Goal: Transaction & Acquisition: Purchase product/service

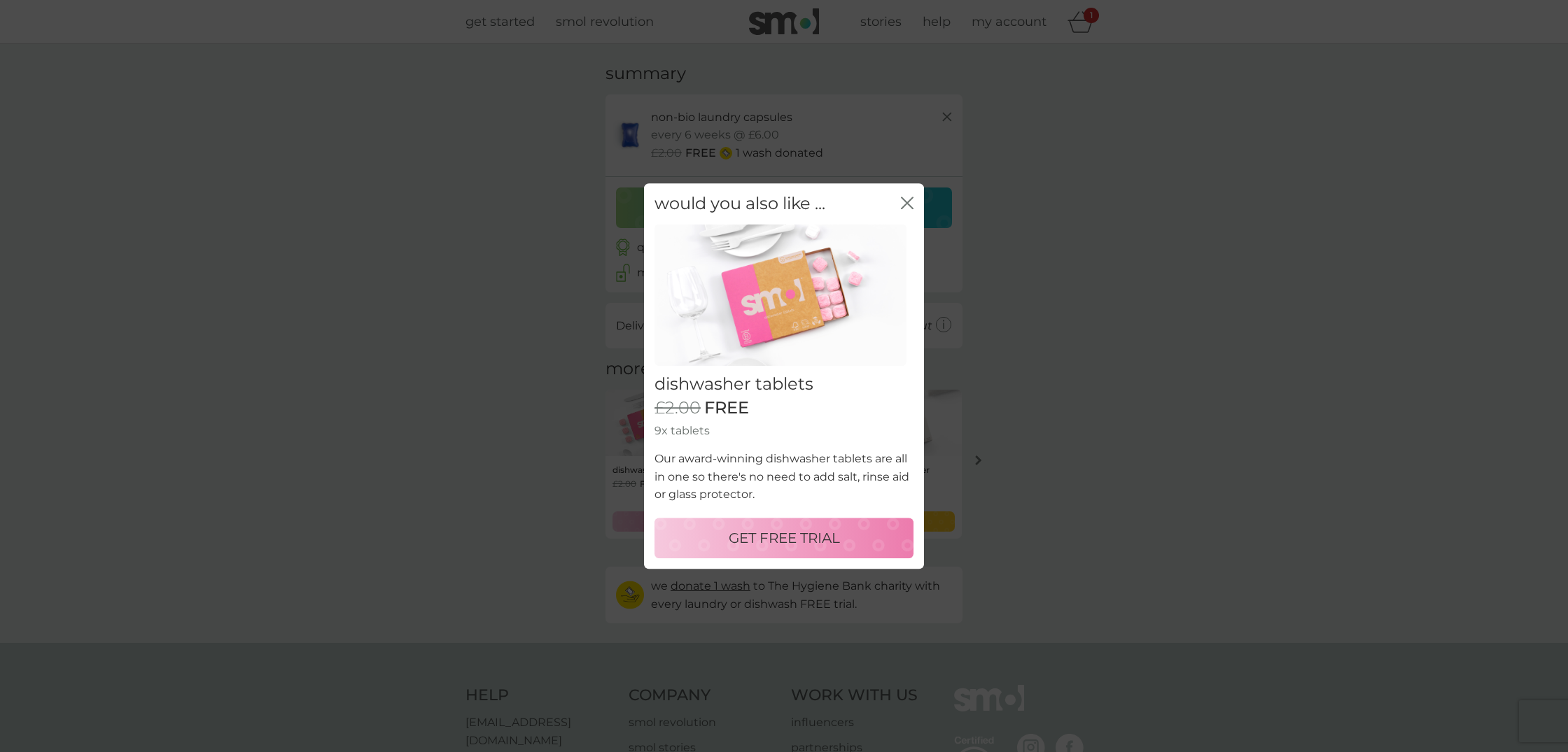
click at [910, 205] on icon "close" at bounding box center [908, 203] width 13 height 13
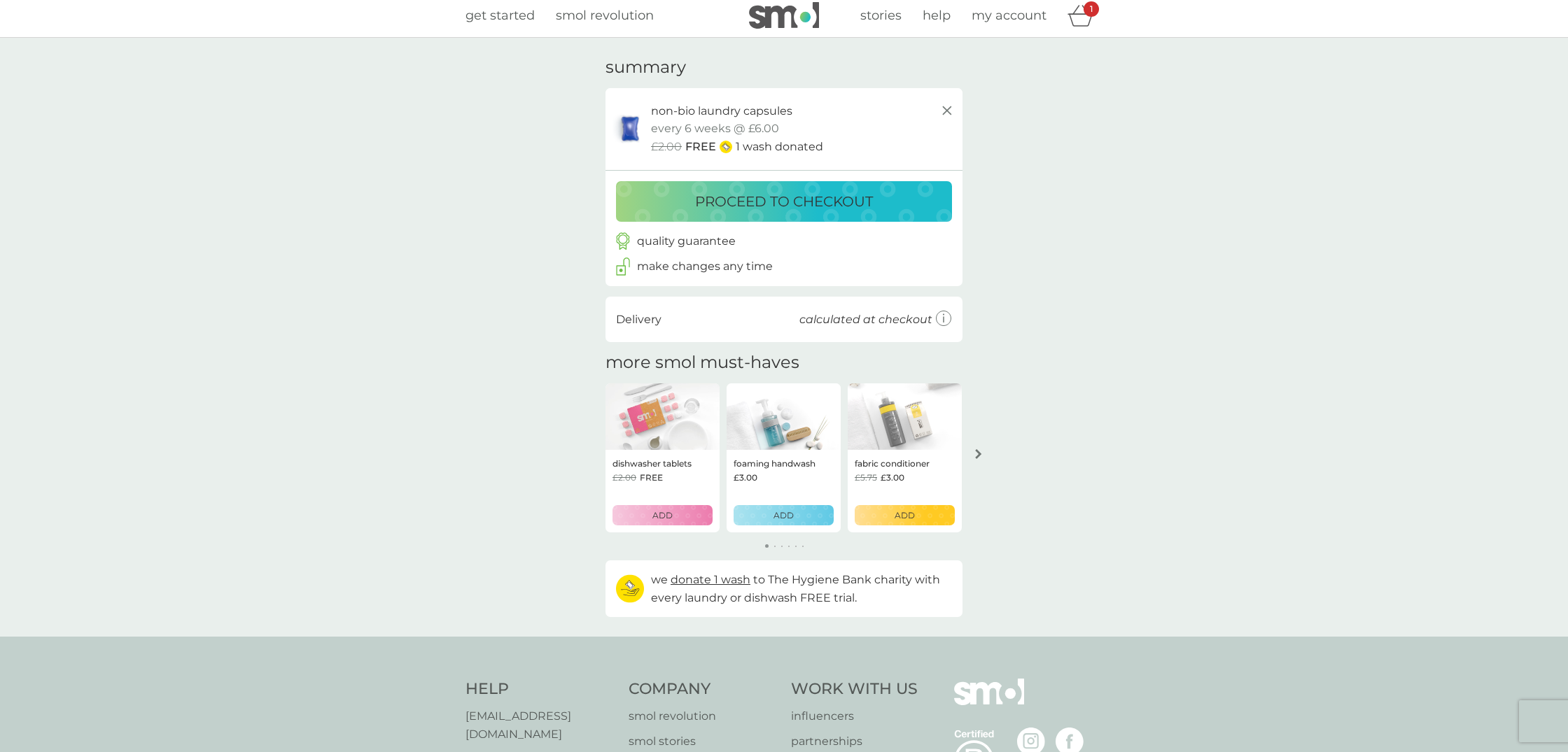
scroll to position [8, 1]
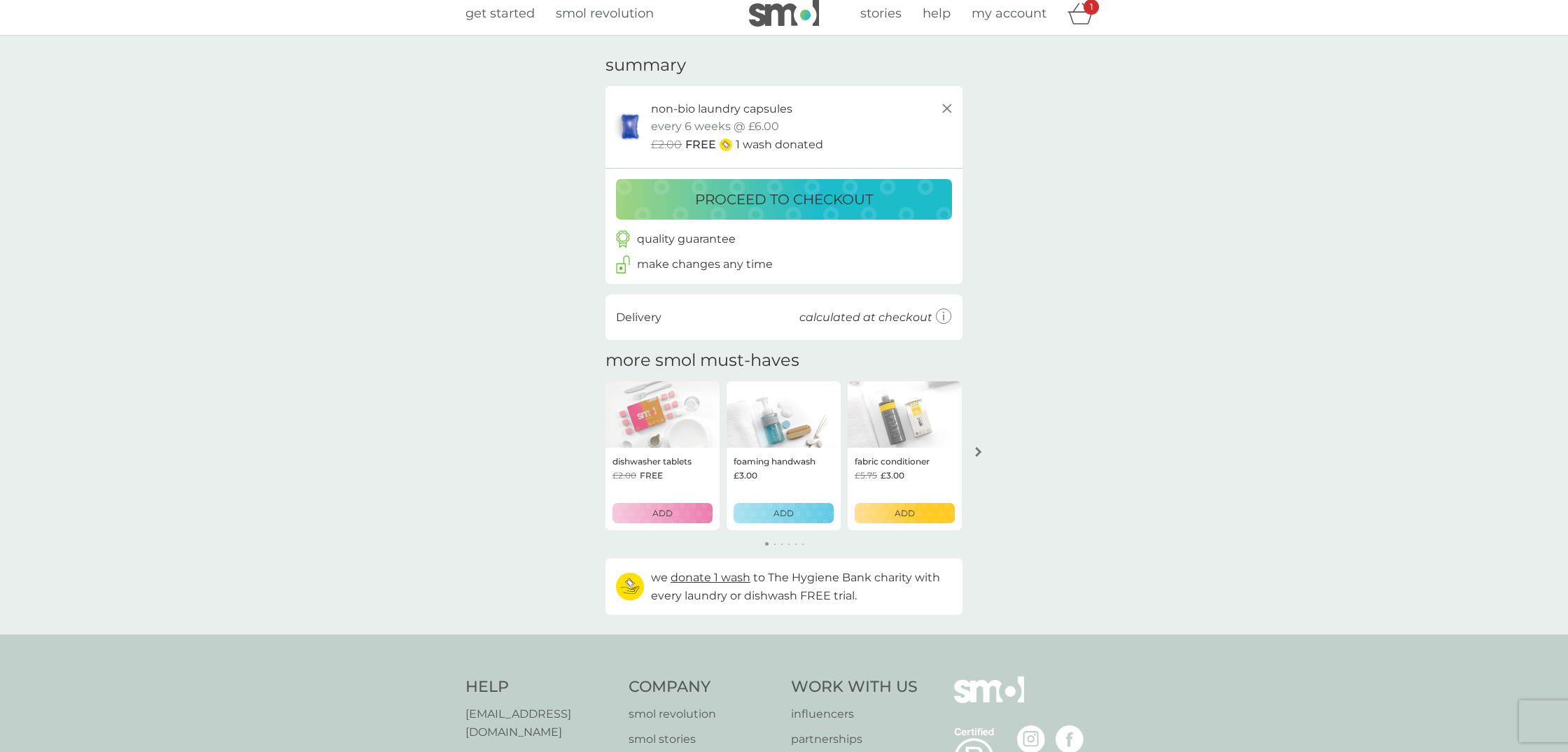
click at [781, 200] on p "proceed to checkout" at bounding box center [784, 199] width 178 height 22
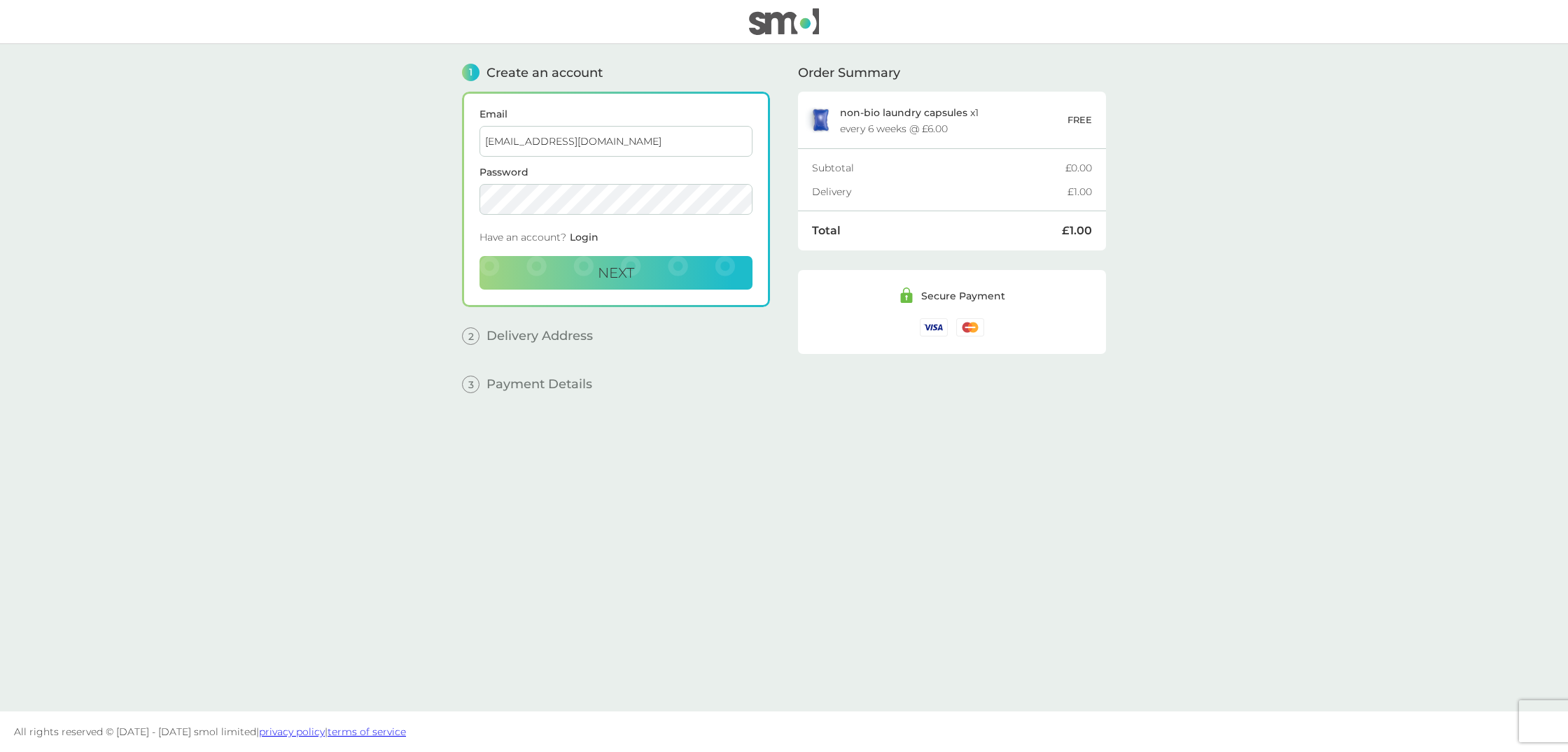
type input "[EMAIL_ADDRESS][DOMAIN_NAME]"
click at [644, 238] on div "Have an account? Login" at bounding box center [616, 240] width 273 height 31
click at [603, 284] on button "Next" at bounding box center [616, 273] width 273 height 33
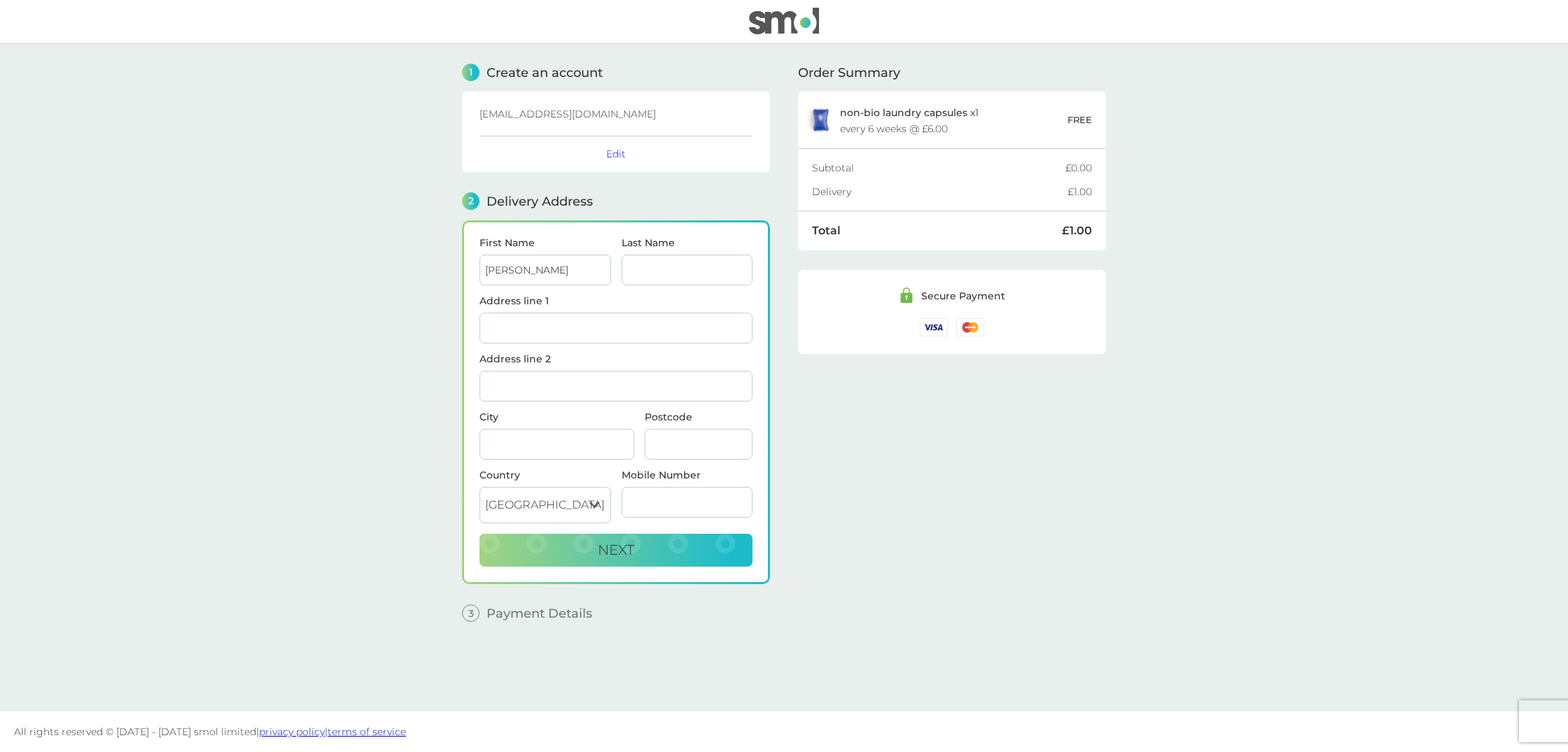
type input "[PERSON_NAME]"
type input "Kalogirou"
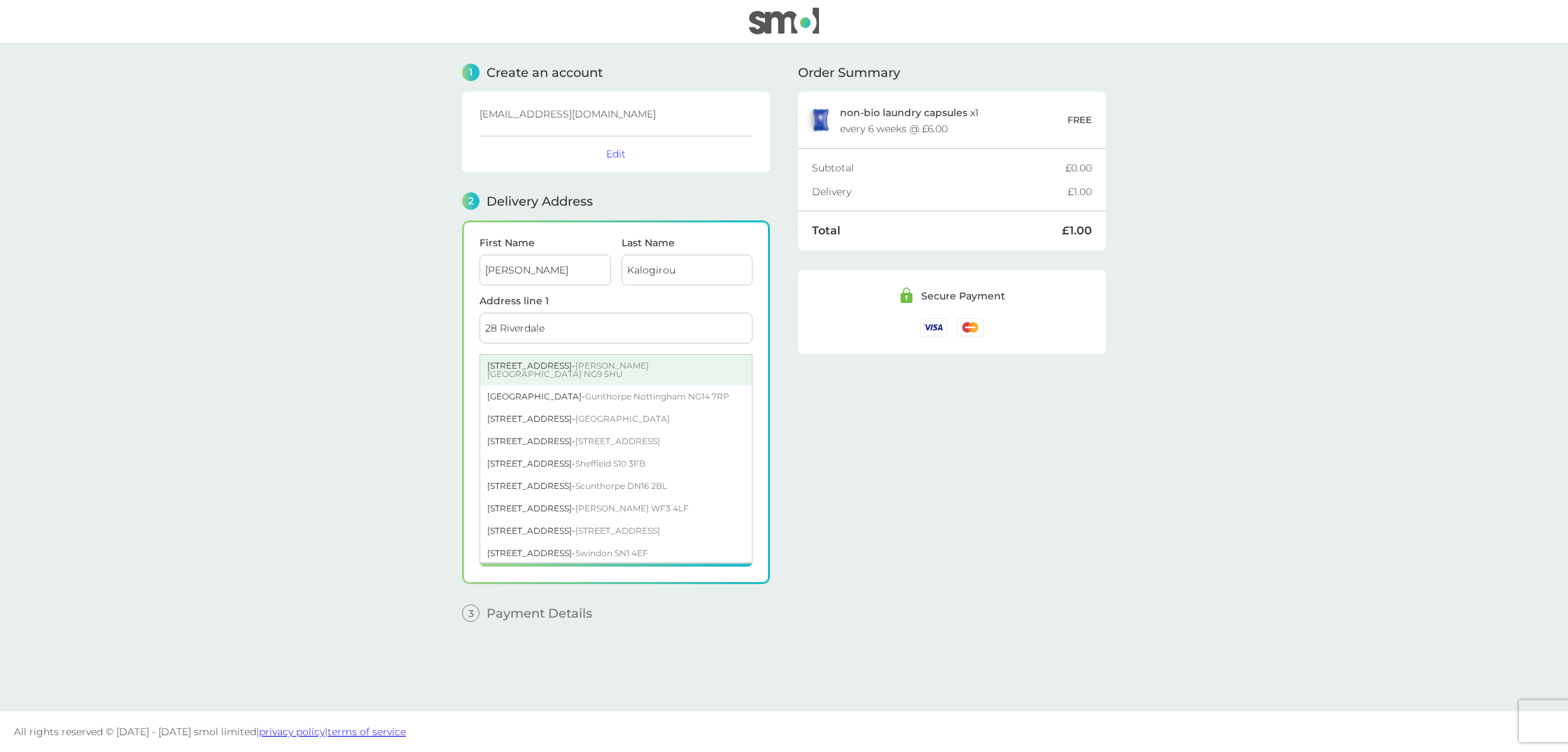
click at [566, 364] on div "[STREET_ADDRESS][PERSON_NAME]" at bounding box center [615, 370] width 271 height 31
type input "[STREET_ADDRESS]"
type input "[GEOGRAPHIC_DATA]"
type input "NG9 5HU"
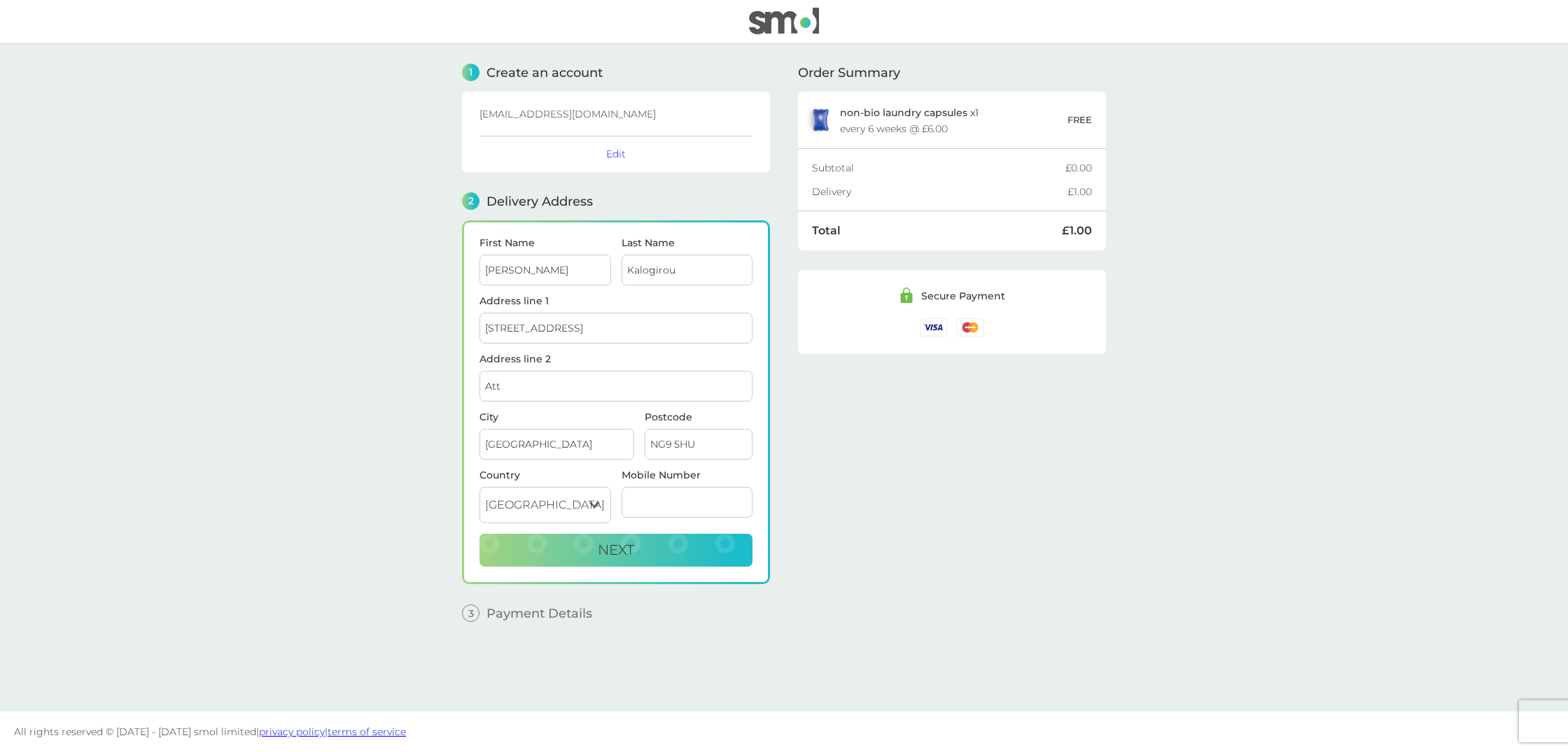
type input "Att"
drag, startPoint x: 578, startPoint y: 328, endPoint x: 662, endPoint y: 325, distance: 84.1
click at [662, 325] on input "[STREET_ADDRESS]" at bounding box center [616, 328] width 273 height 31
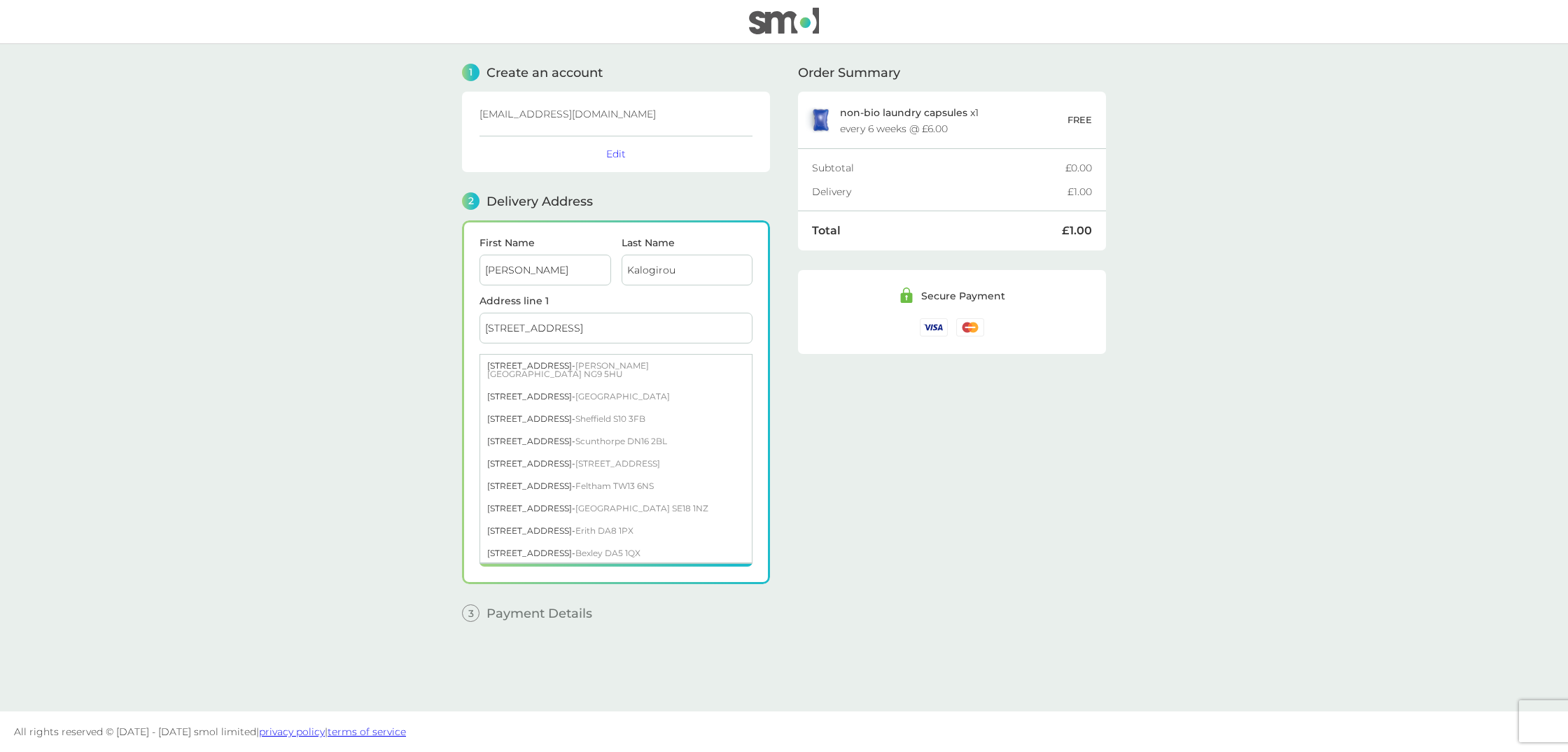
type input "[STREET_ADDRESS]"
drag, startPoint x: 395, startPoint y: 370, endPoint x: 403, endPoint y: 370, distance: 8.0
click at [395, 370] on main "1 Create an account [EMAIL_ADDRESS][DOMAIN_NAME] Edit 2 Delivery Address First …" at bounding box center [784, 378] width 1568 height 668
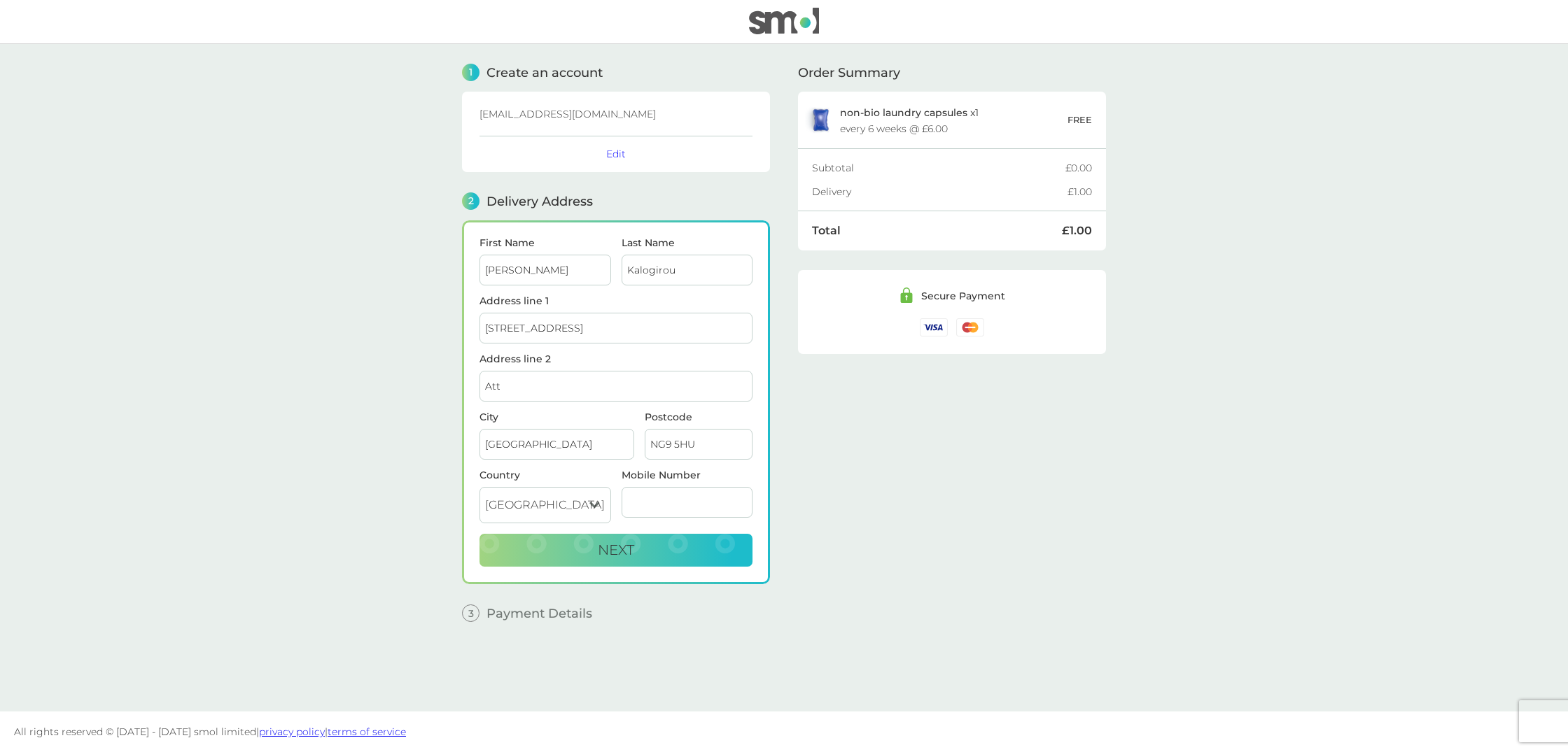
click at [548, 382] on input "Att" at bounding box center [616, 386] width 273 height 31
paste input "enborough"
type input "[PERSON_NAME]"
click at [314, 388] on main "1 Create an account [EMAIL_ADDRESS][DOMAIN_NAME] Edit 2 Delivery Address First …" at bounding box center [784, 378] width 1568 height 668
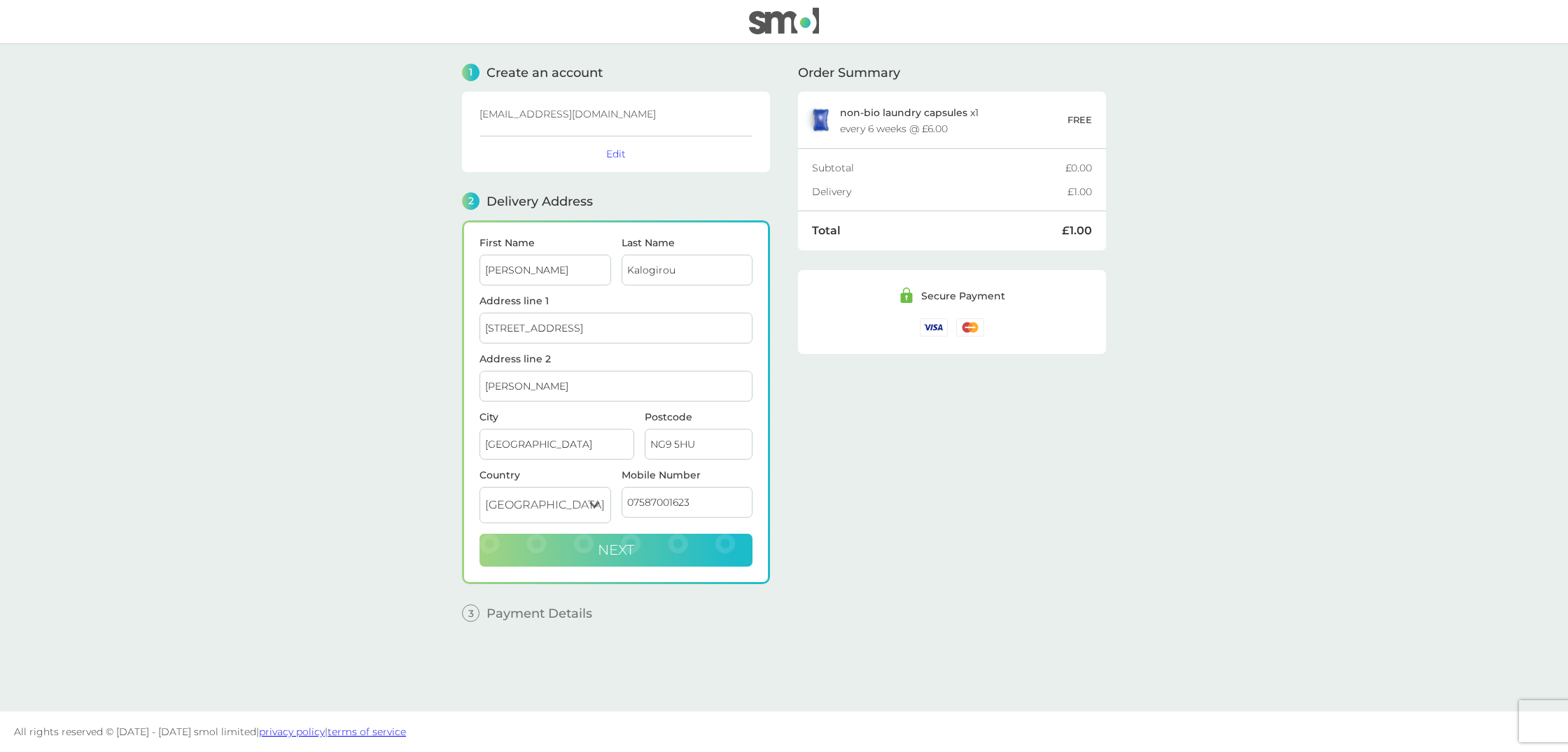
type input "07587001623"
click at [618, 554] on span "Next" at bounding box center [615, 550] width 36 height 17
checkbox input "true"
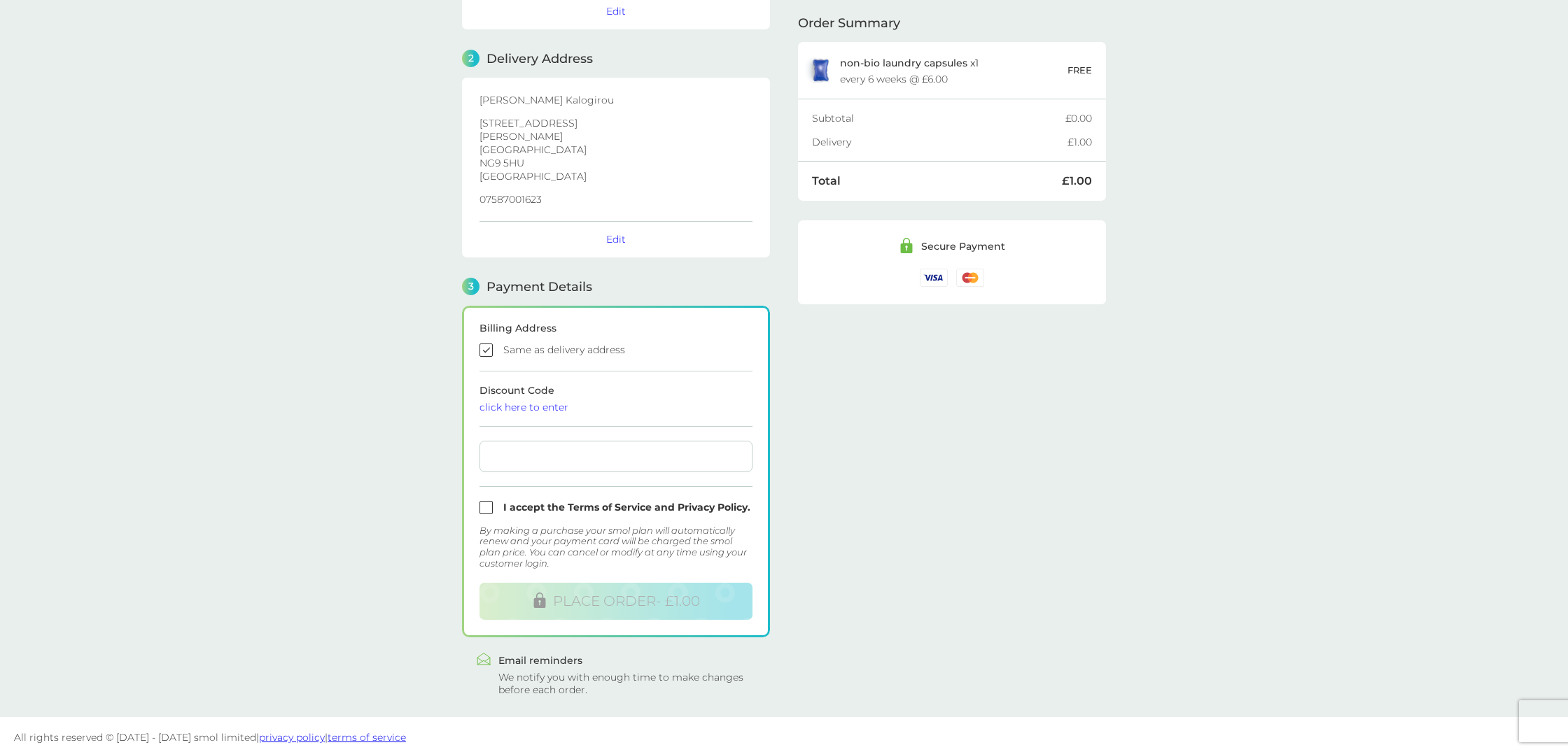
scroll to position [146, 0]
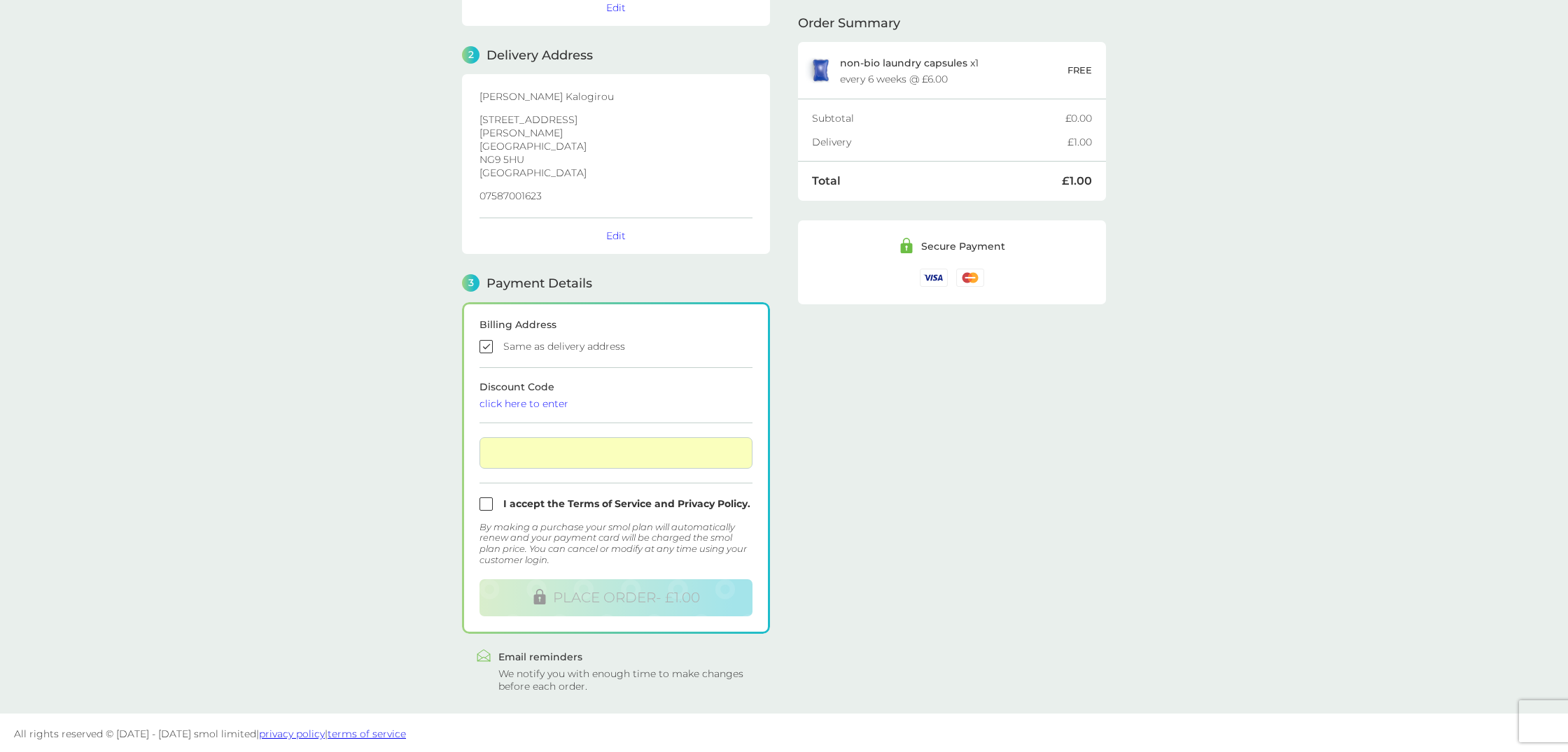
click at [534, 503] on input "checkbox" at bounding box center [616, 504] width 273 height 13
checkbox input "true"
click at [617, 597] on span "PLACE ORDER - £1.00" at bounding box center [626, 597] width 147 height 17
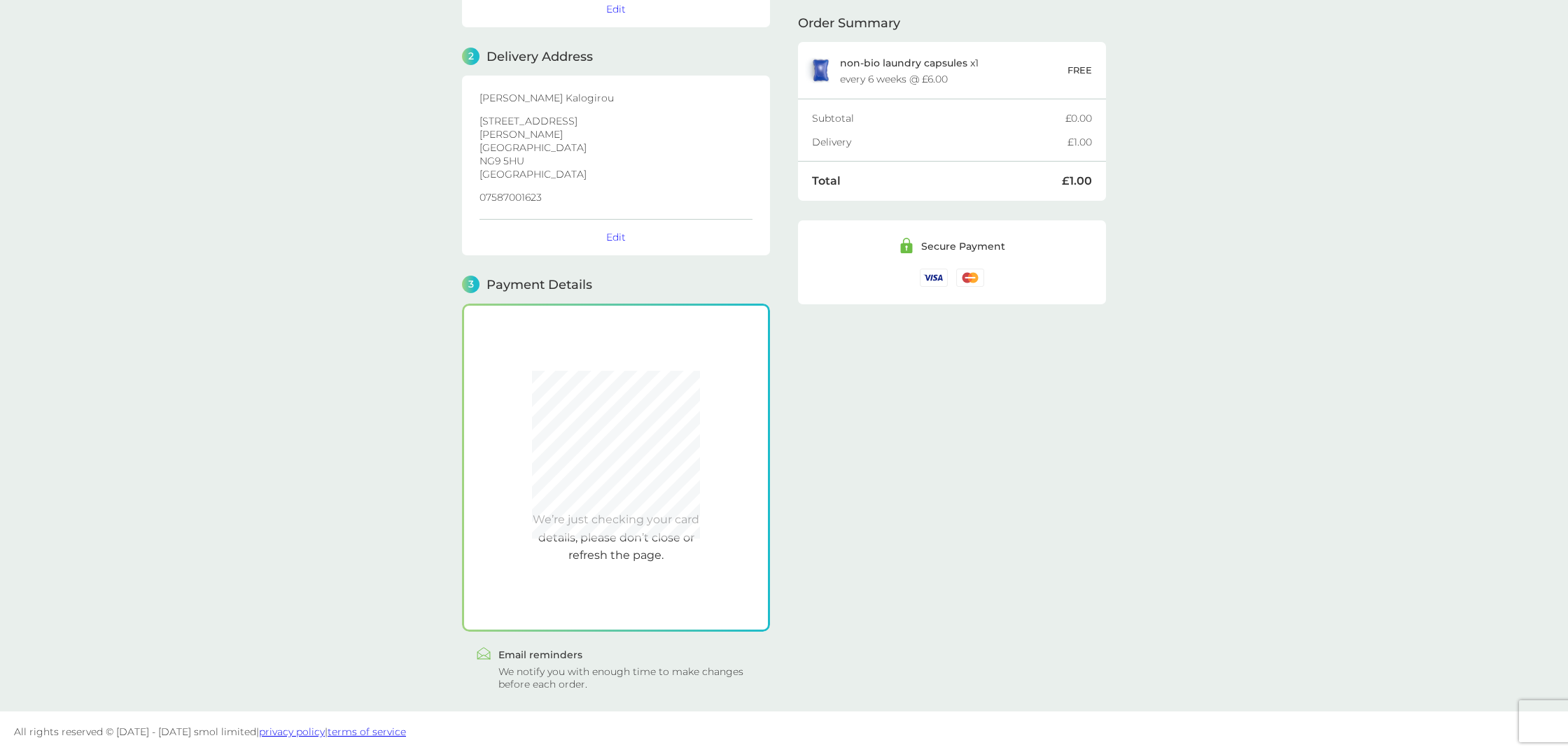
scroll to position [143, 0]
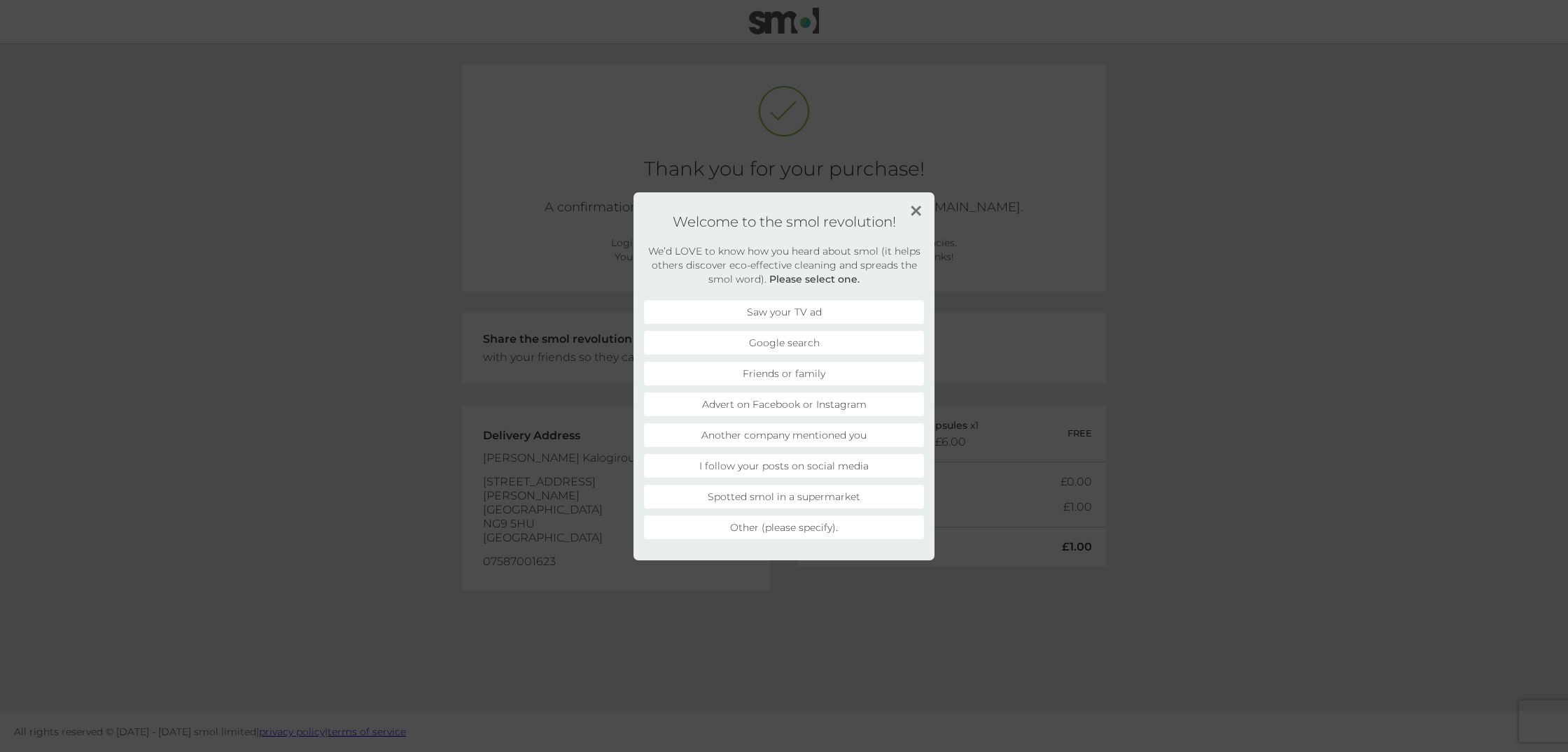
click at [918, 210] on img at bounding box center [915, 210] width 10 height 10
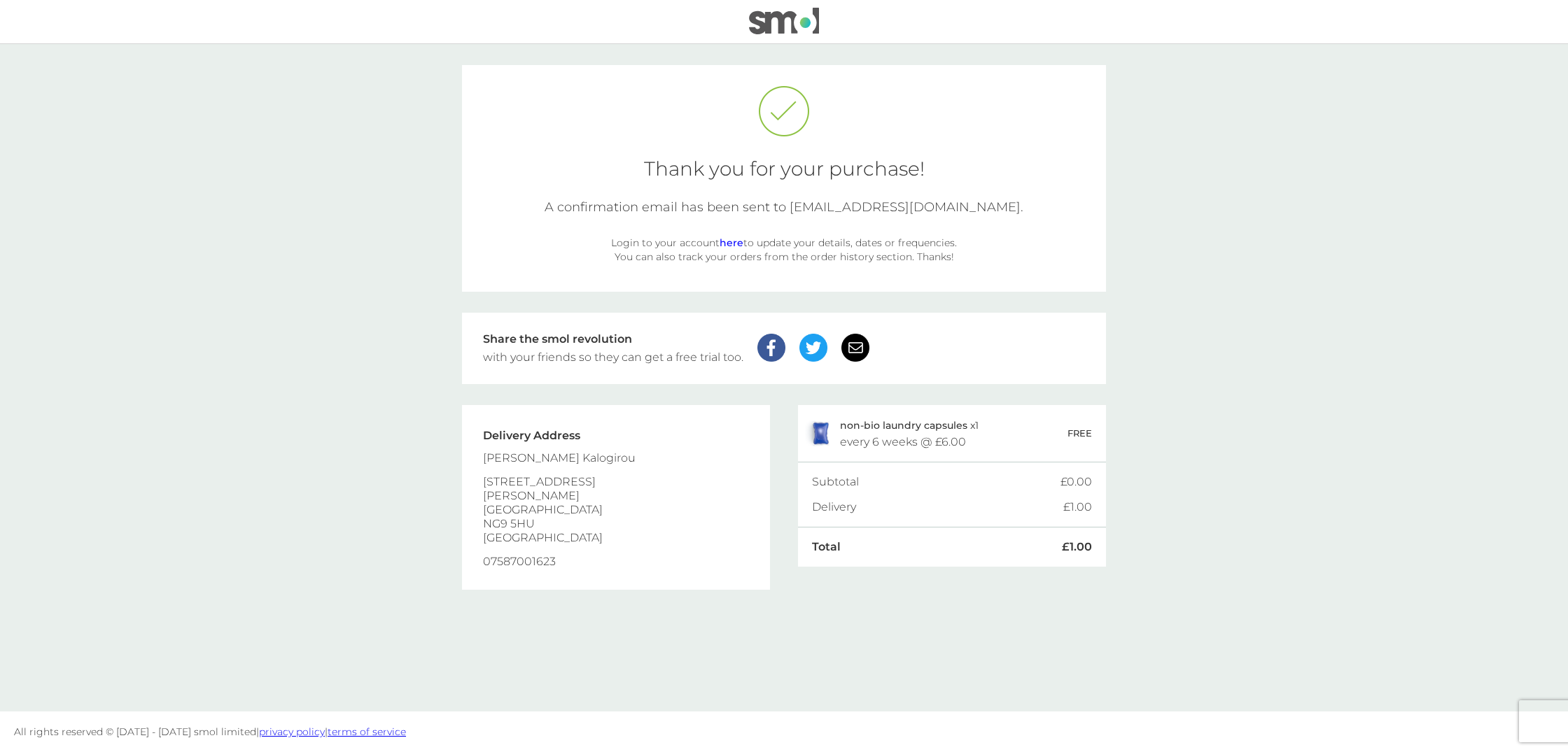
click at [740, 244] on link "here" at bounding box center [732, 243] width 24 height 13
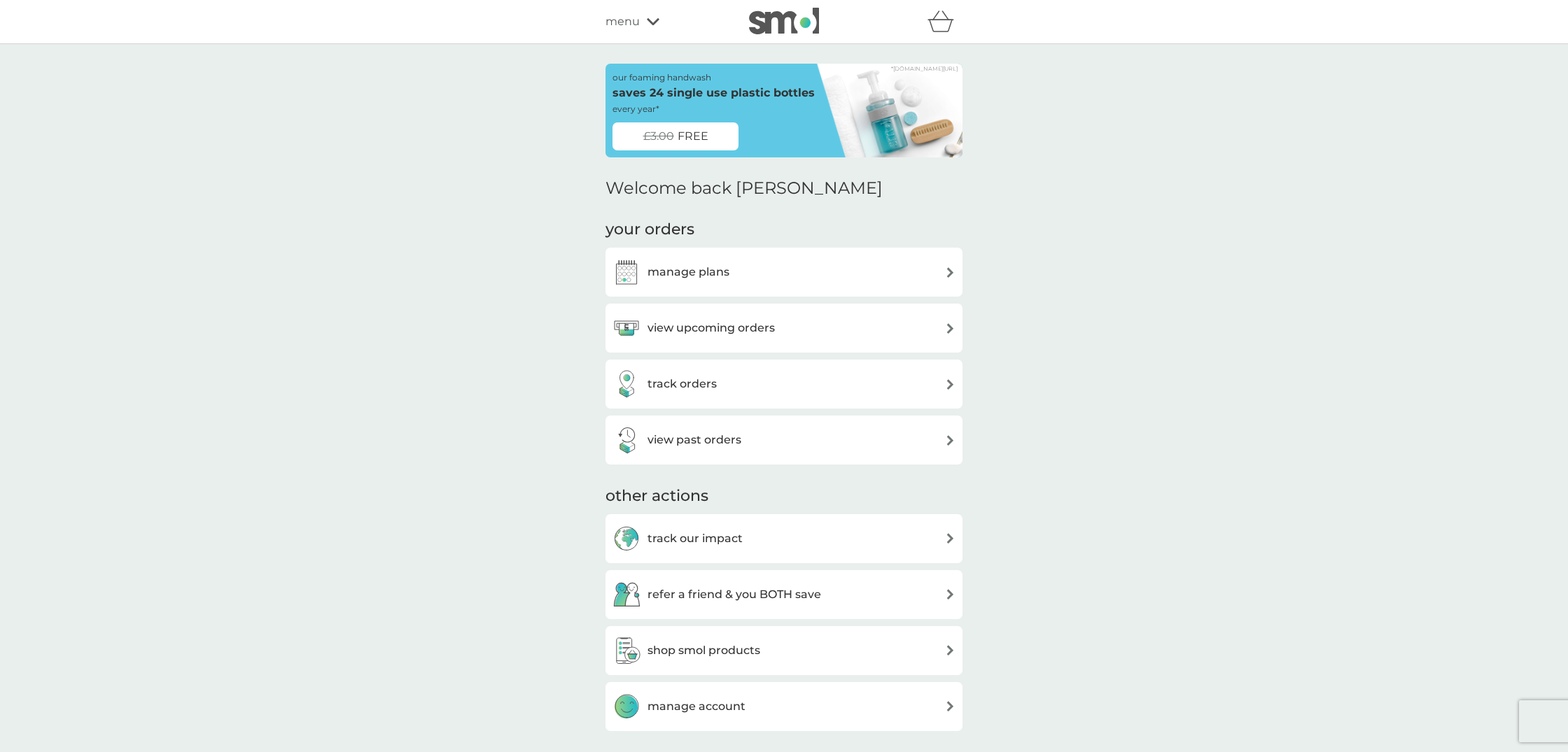
click at [748, 259] on div "manage plans" at bounding box center [784, 272] width 343 height 28
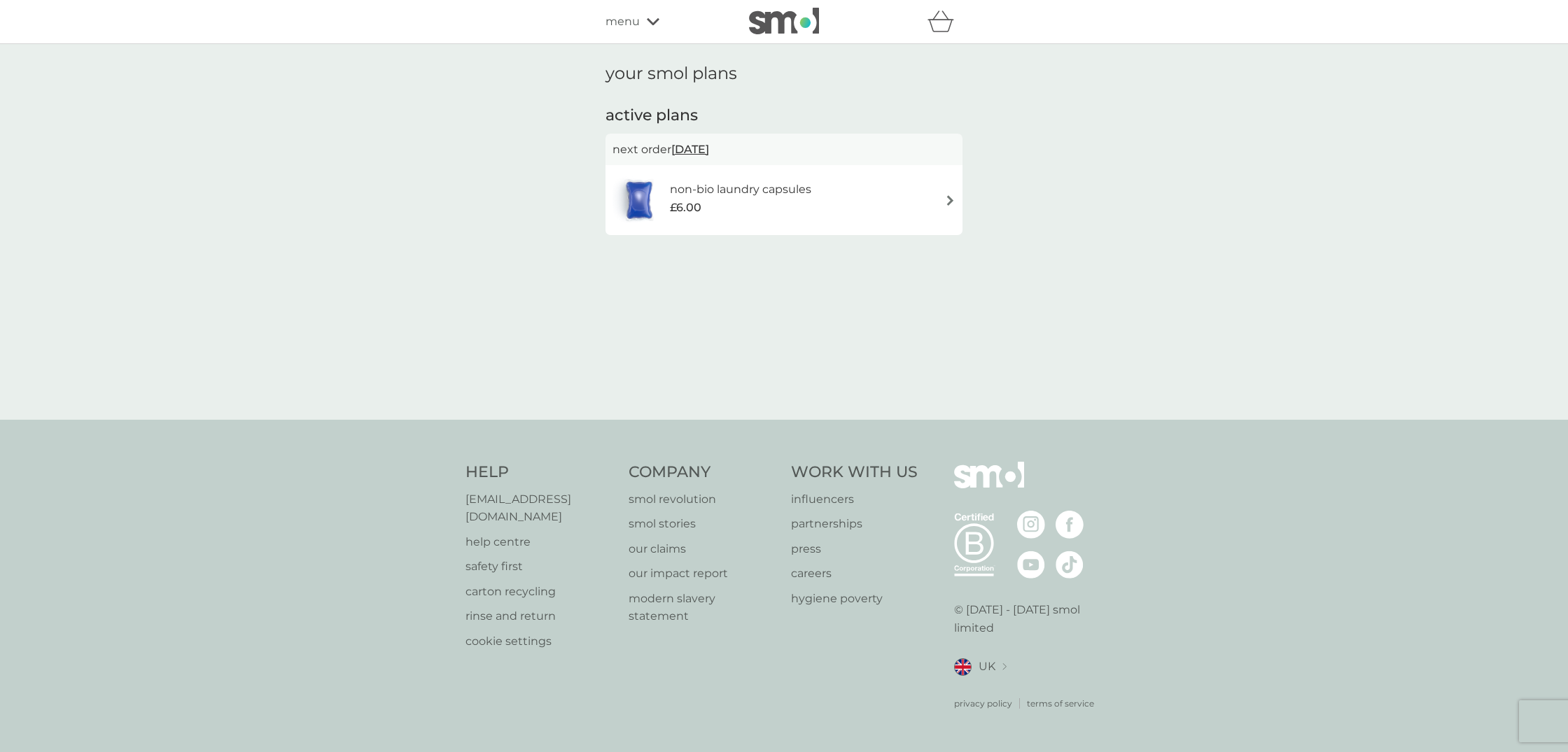
click at [823, 191] on div "non-bio laundry capsules £6.00" at bounding box center [747, 200] width 156 height 39
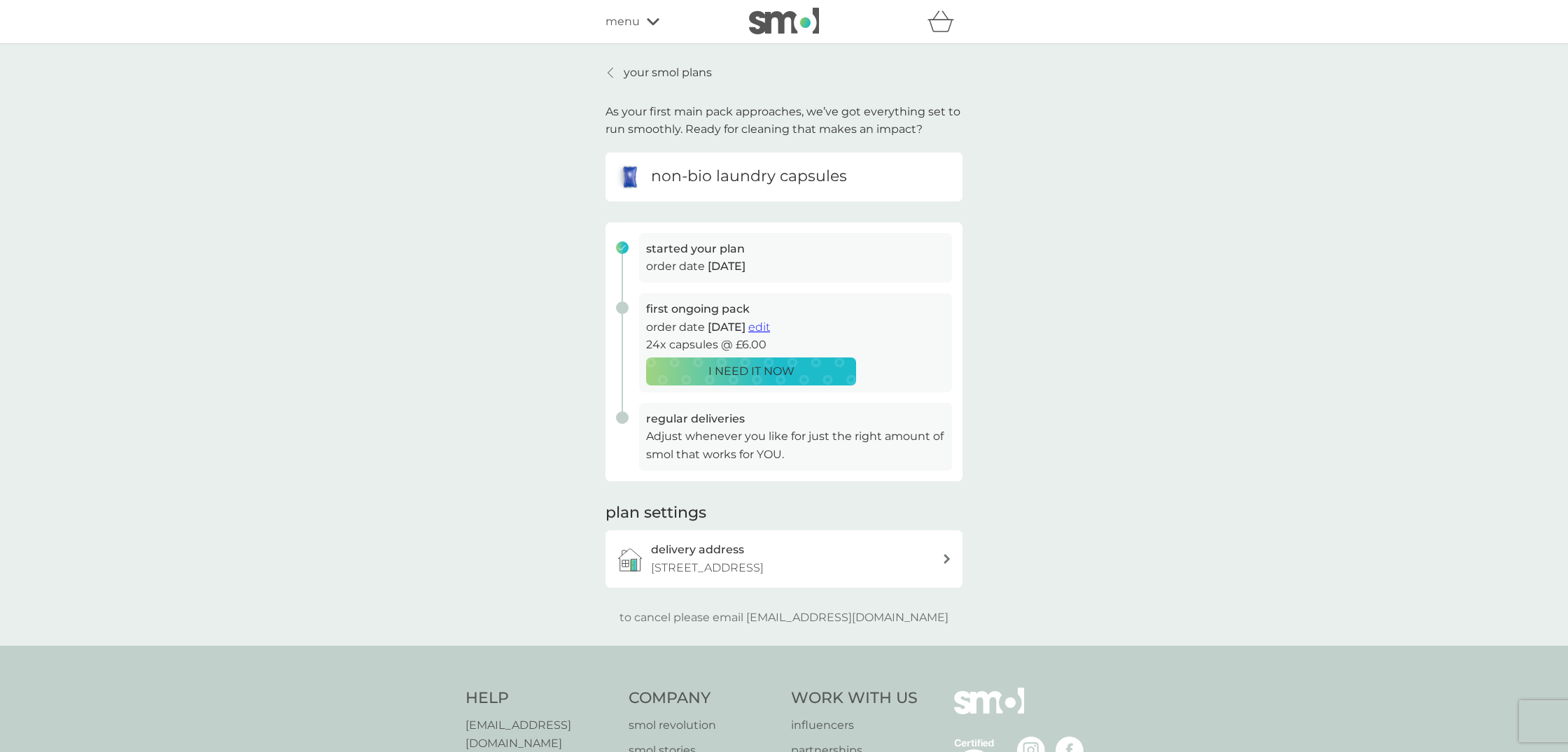
click at [770, 326] on span "edit" at bounding box center [759, 327] width 21 height 13
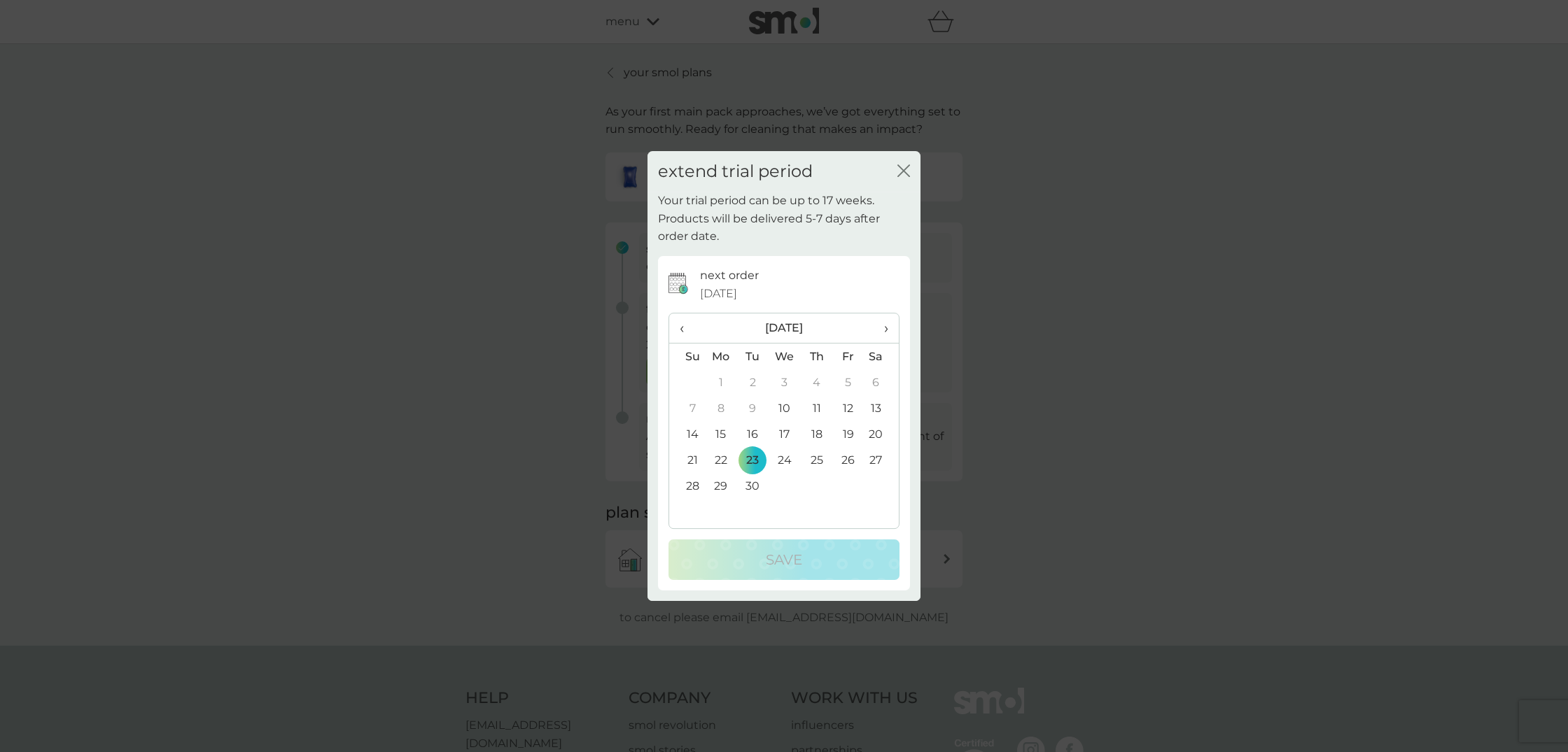
click at [904, 169] on icon "close" at bounding box center [904, 171] width 13 height 13
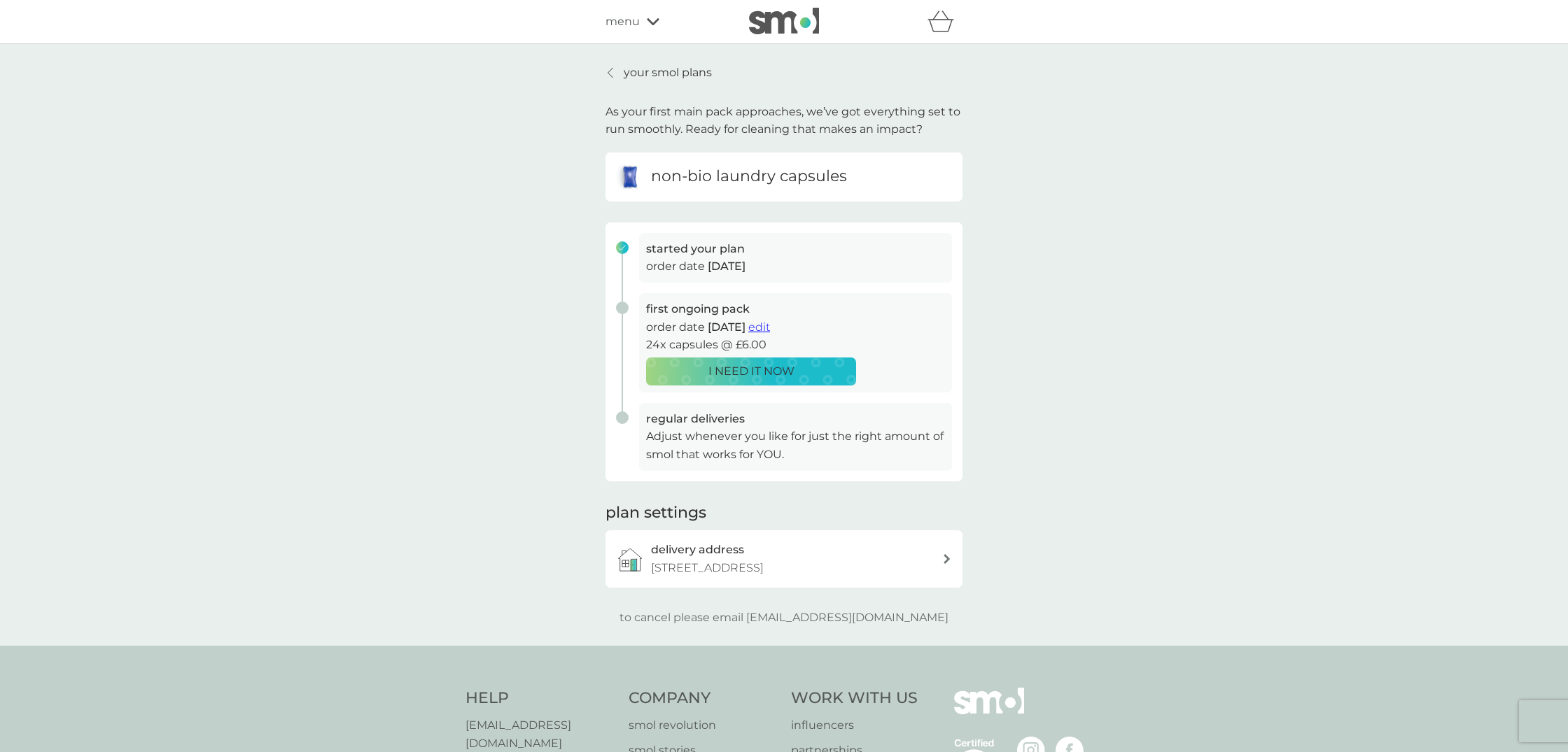
click at [674, 69] on p "your smol plans" at bounding box center [667, 73] width 88 height 19
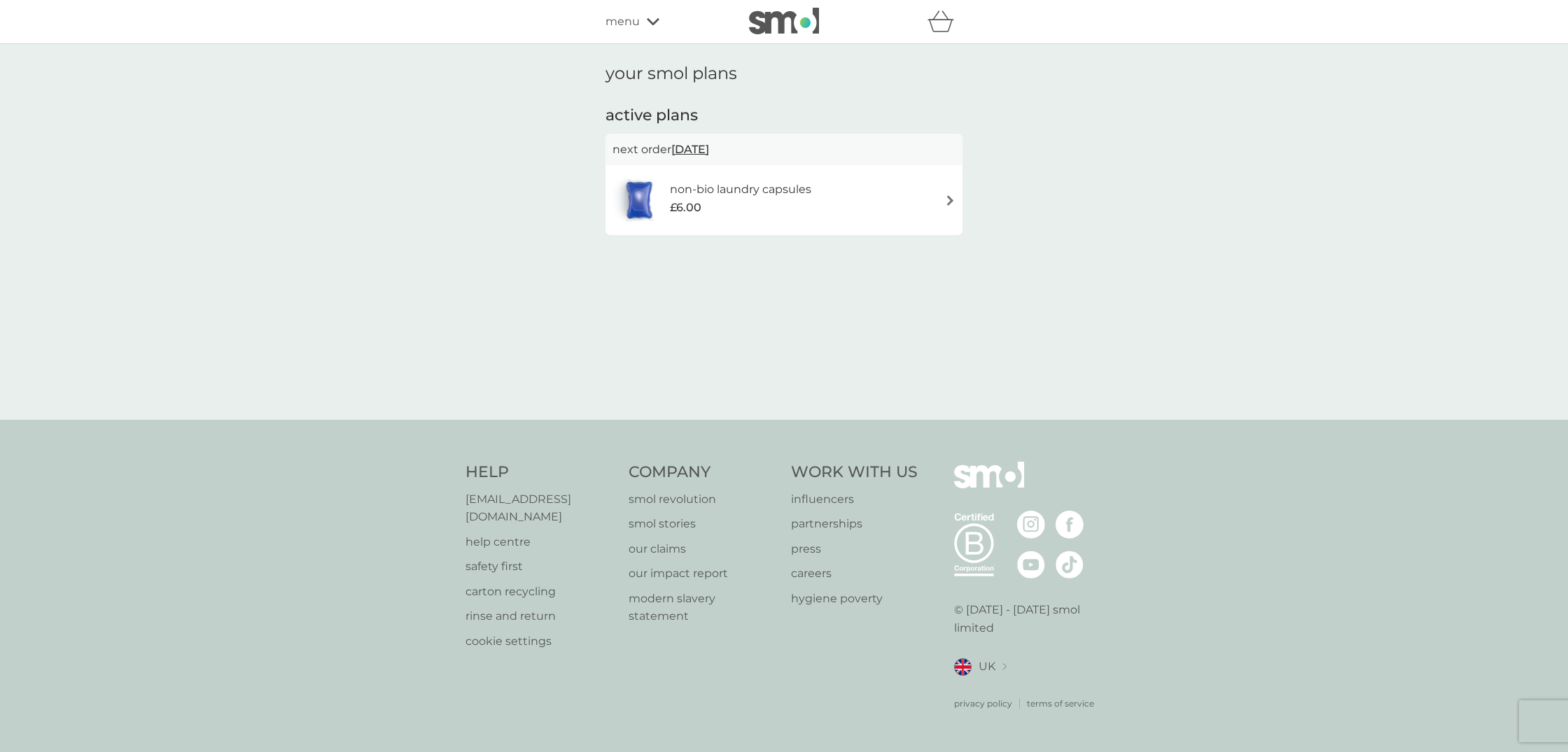
click at [699, 145] on span "23 Sep 2025" at bounding box center [690, 149] width 38 height 27
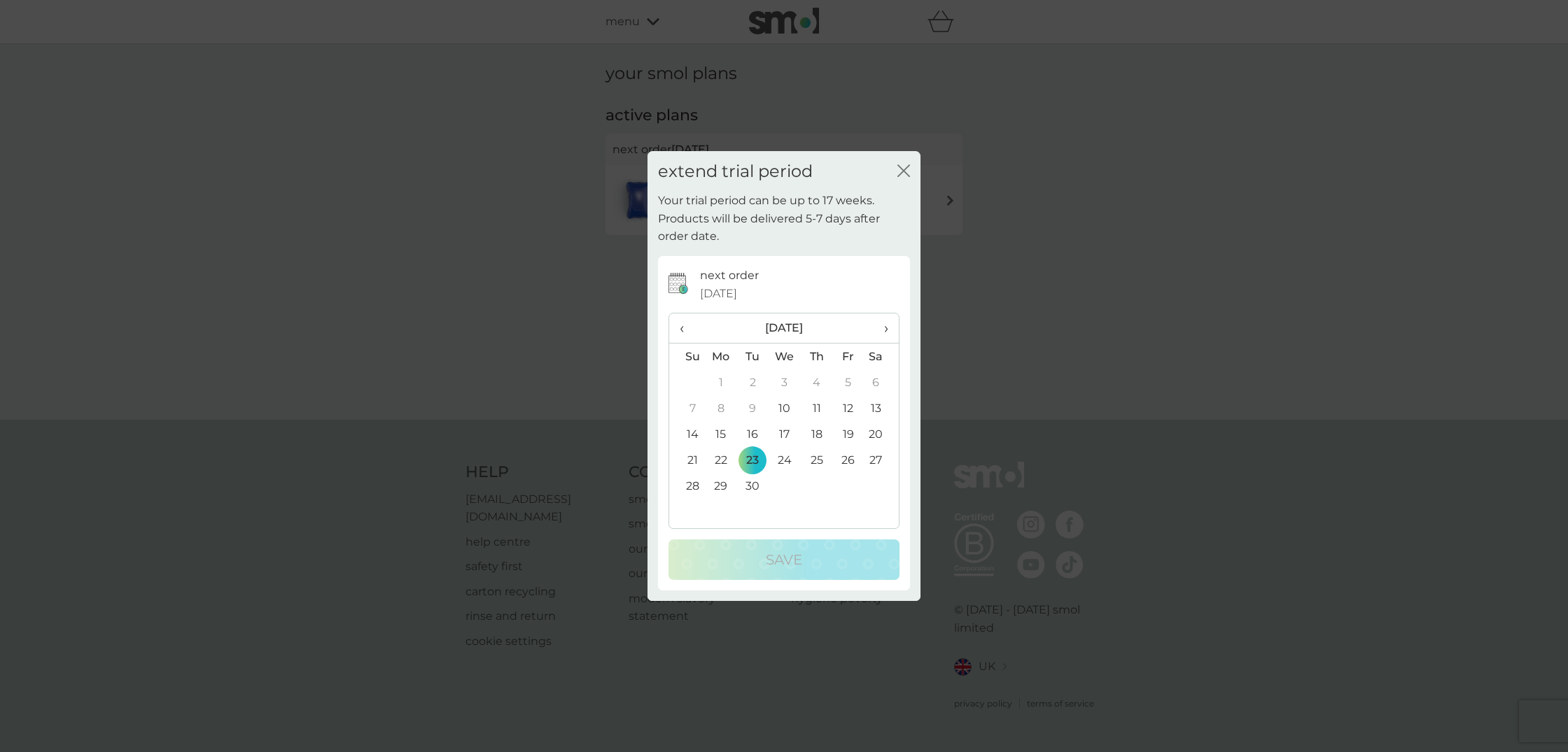
click at [904, 170] on icon "close" at bounding box center [904, 171] width 13 height 13
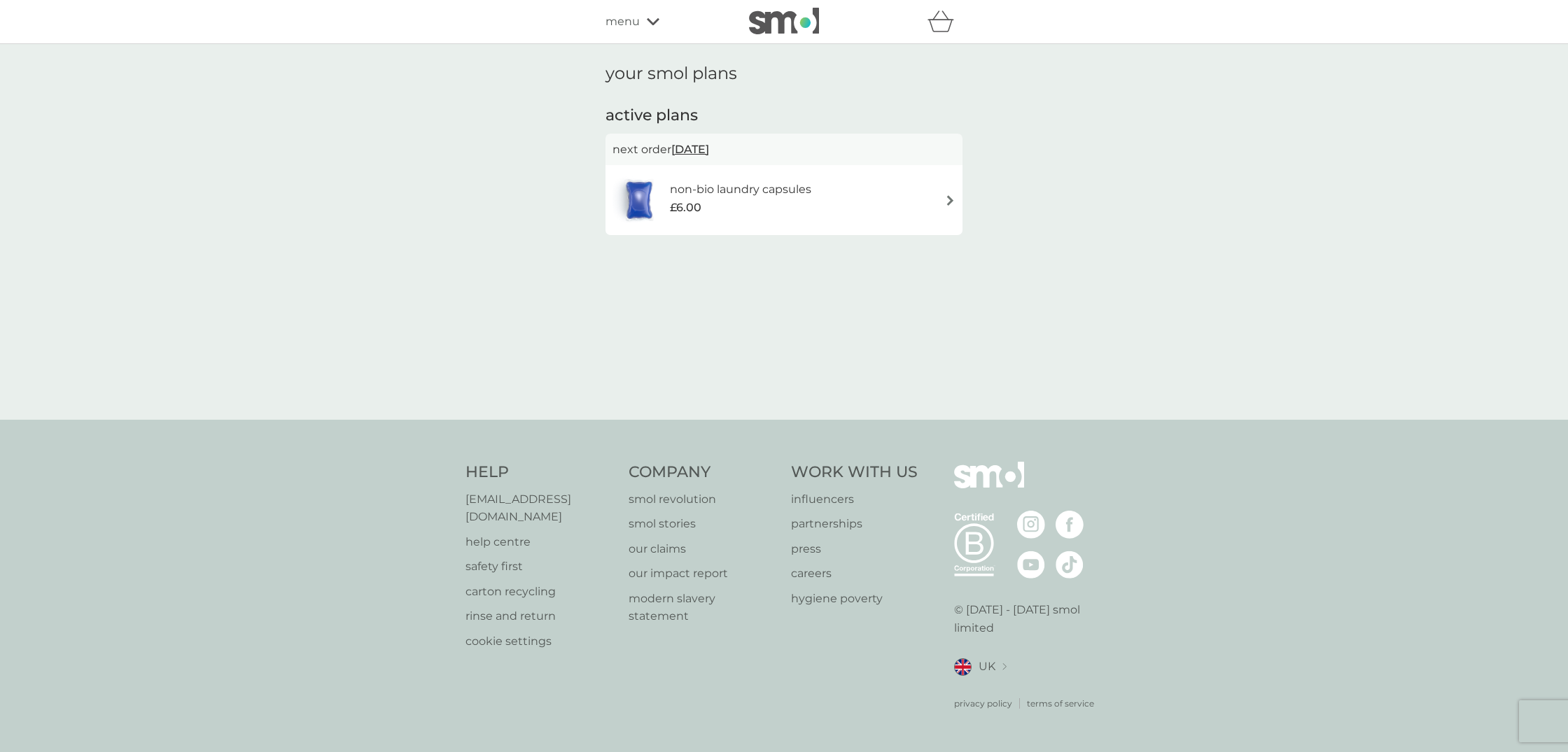
click at [785, 205] on div "£6.00" at bounding box center [740, 208] width 142 height 19
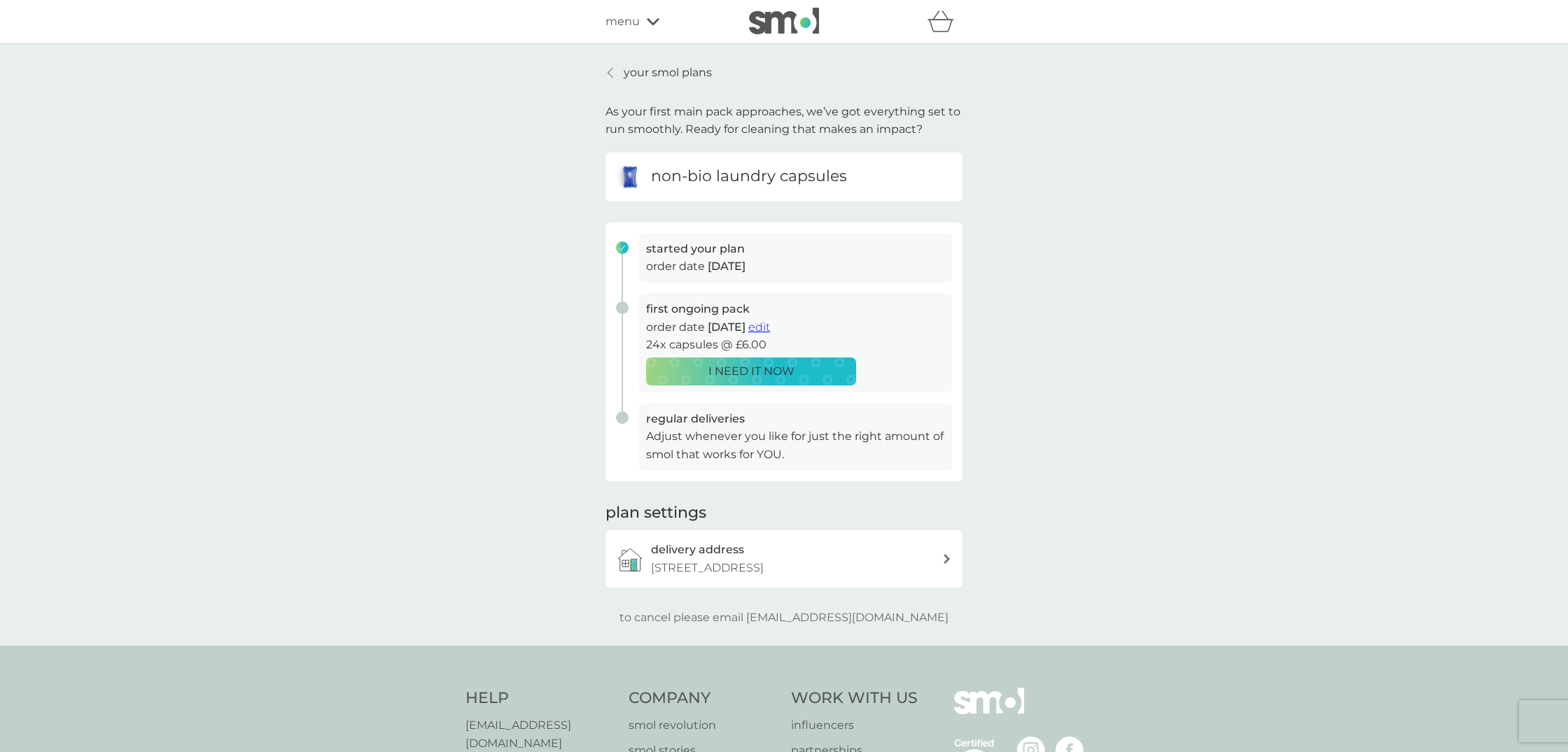
click at [662, 66] on p "your smol plans" at bounding box center [667, 73] width 88 height 19
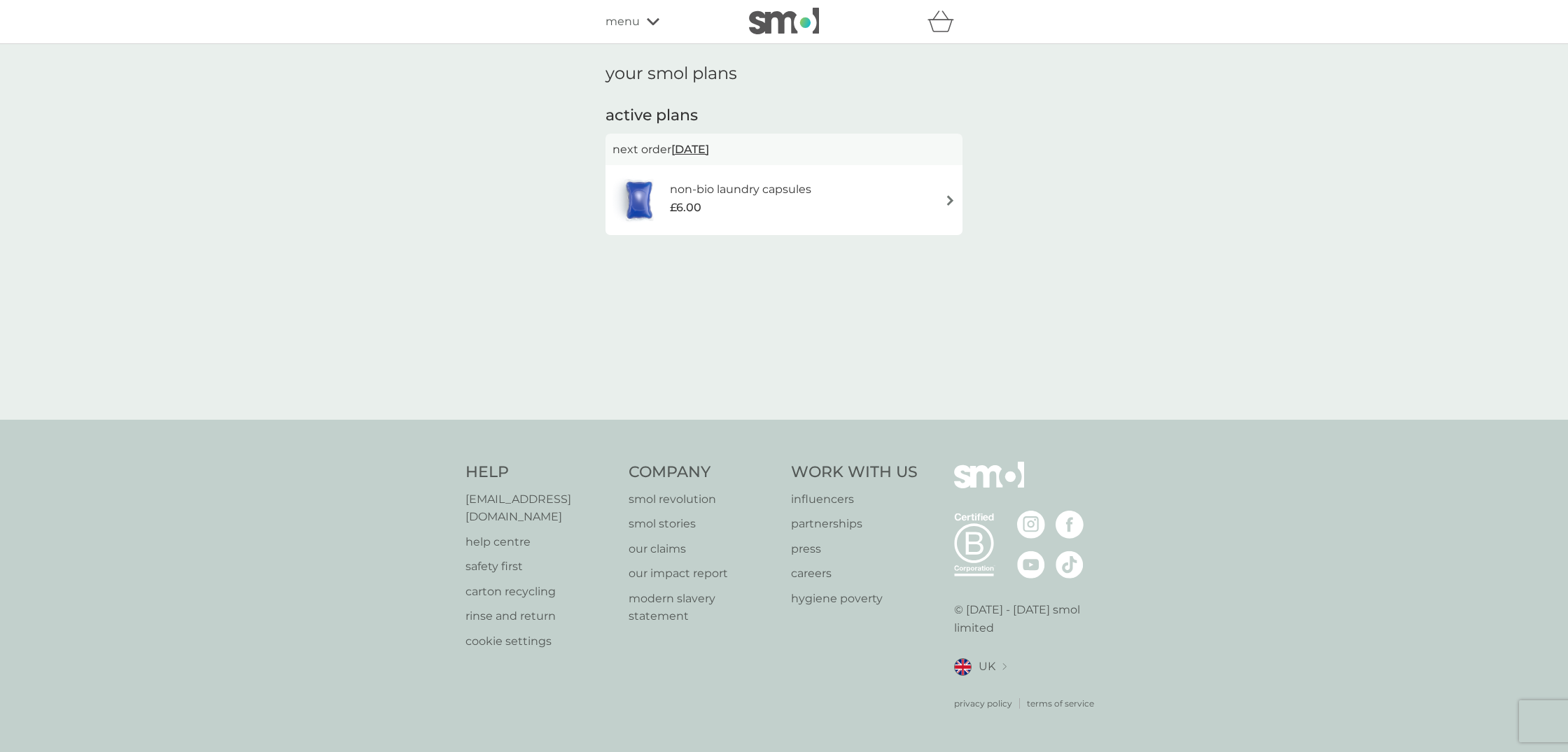
click at [649, 22] on icon at bounding box center [653, 22] width 13 height 7
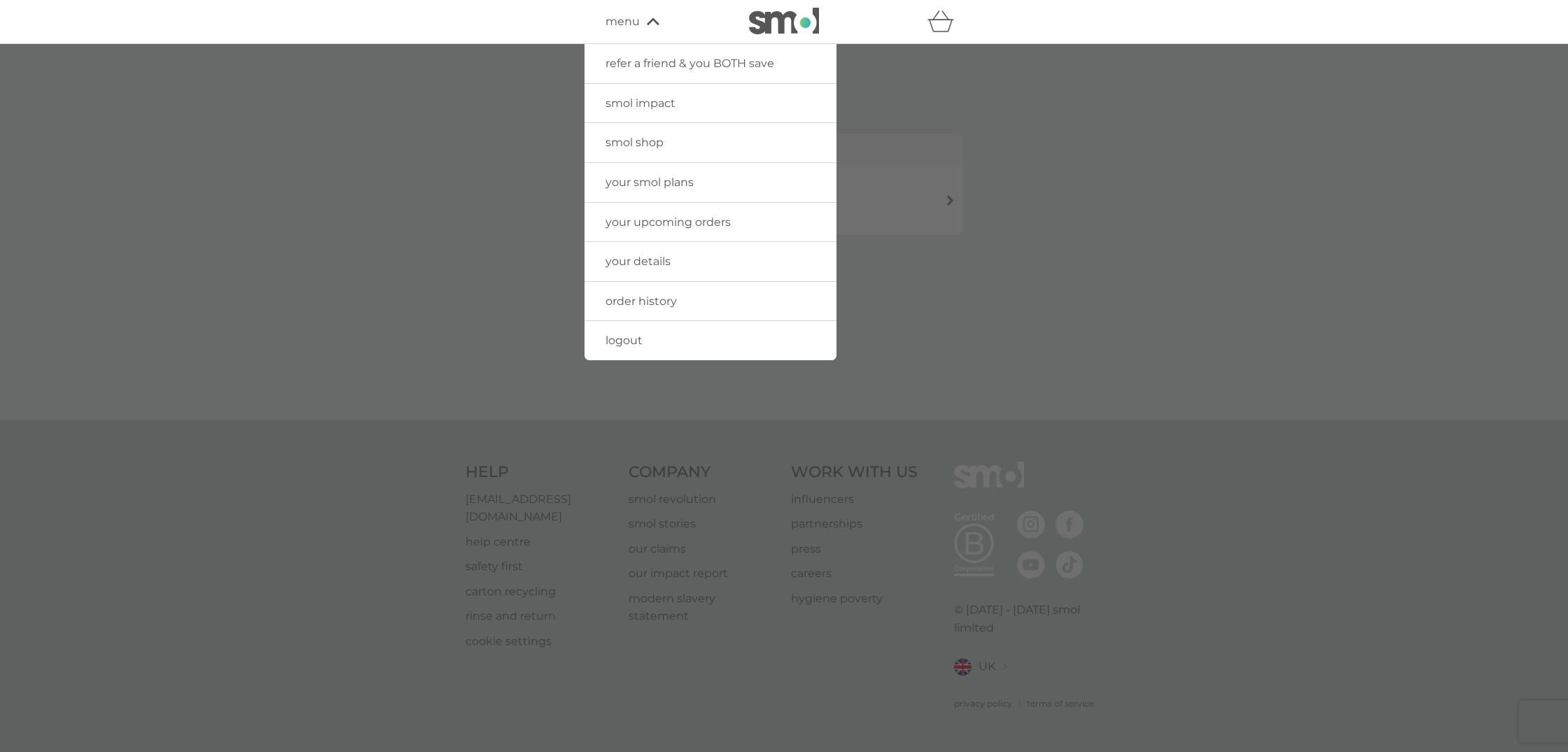
click at [707, 222] on span "your upcoming orders" at bounding box center [668, 222] width 125 height 13
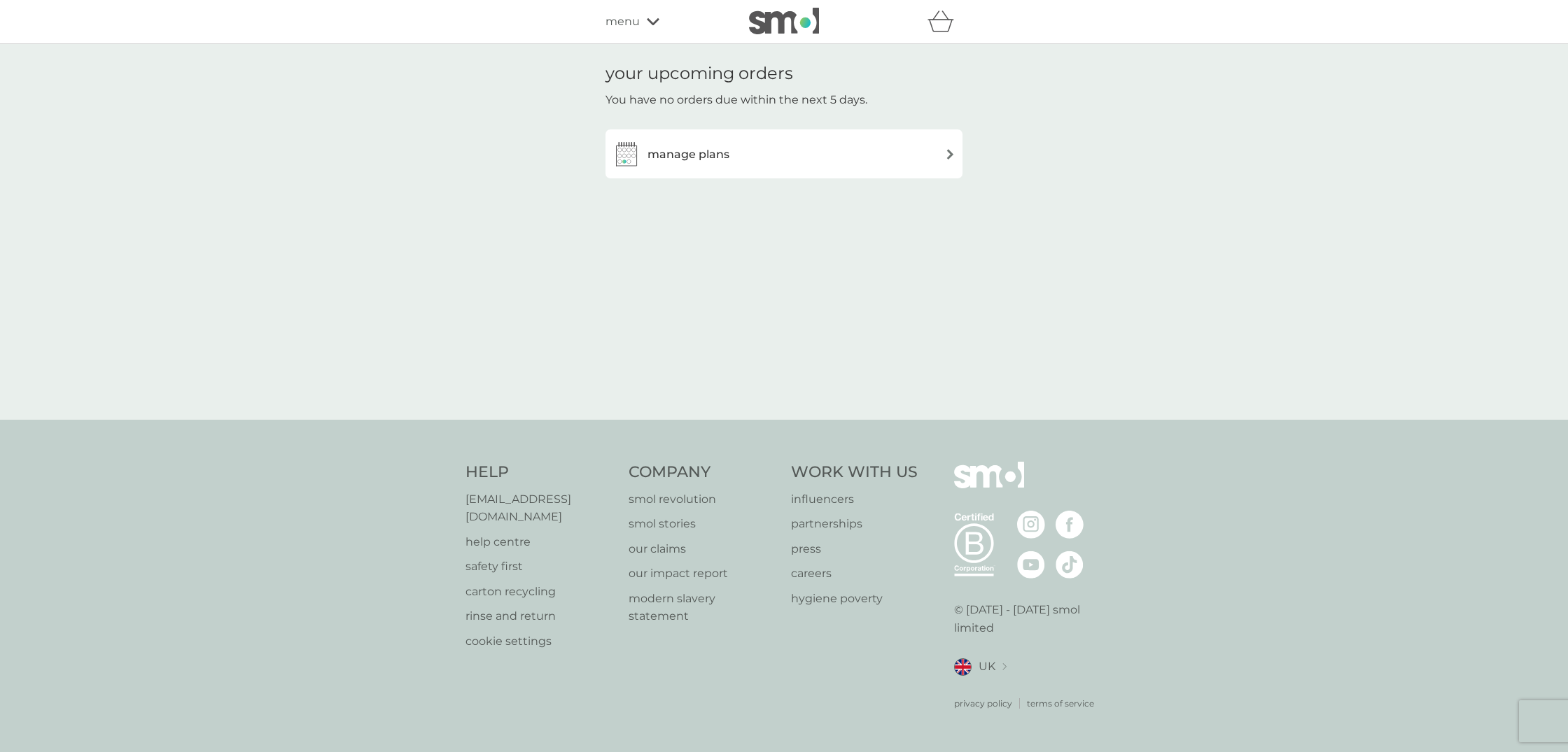
click at [734, 150] on div "manage plans" at bounding box center [784, 154] width 343 height 28
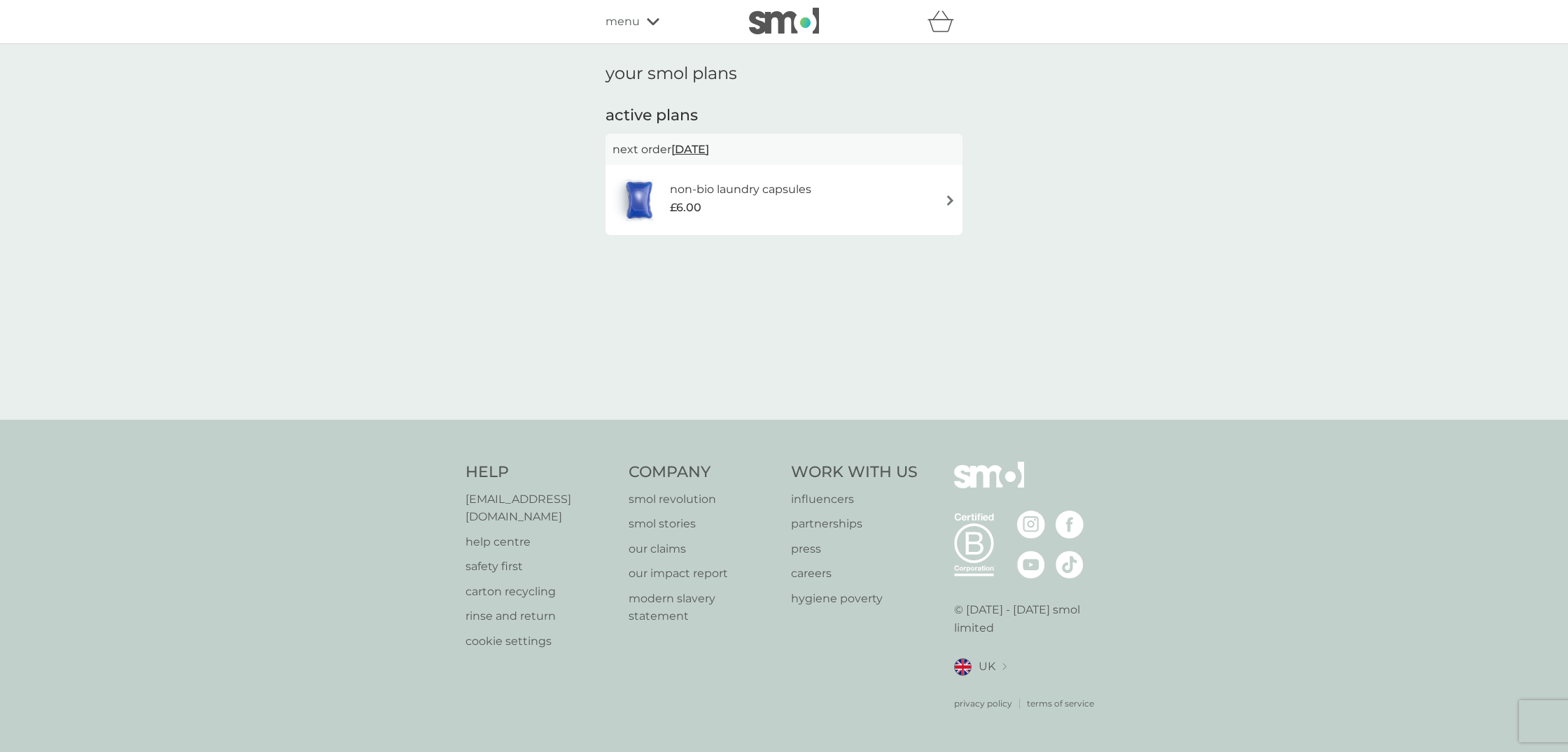
click at [643, 19] on div "menu" at bounding box center [665, 22] width 119 height 19
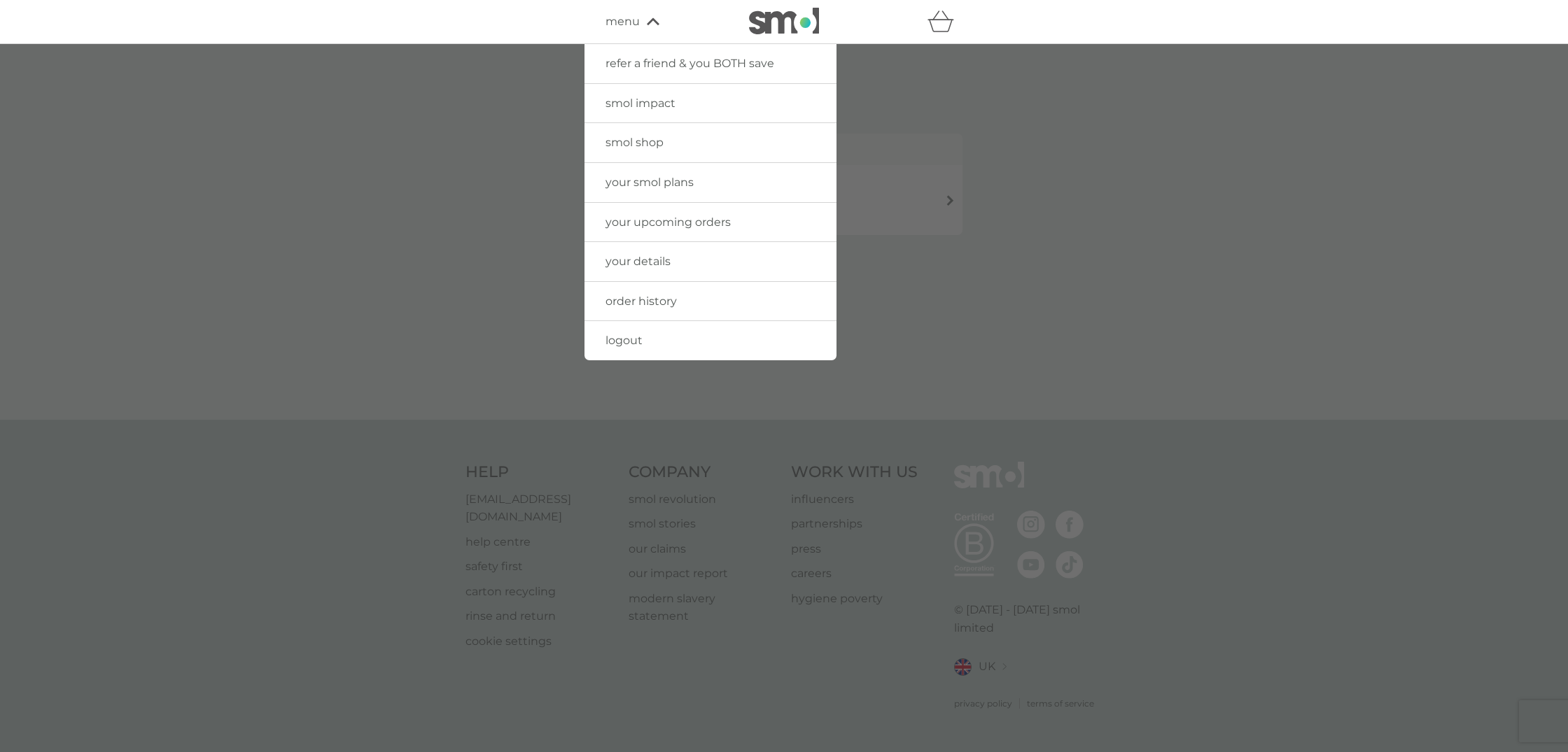
click at [672, 303] on span "order history" at bounding box center [641, 301] width 71 height 13
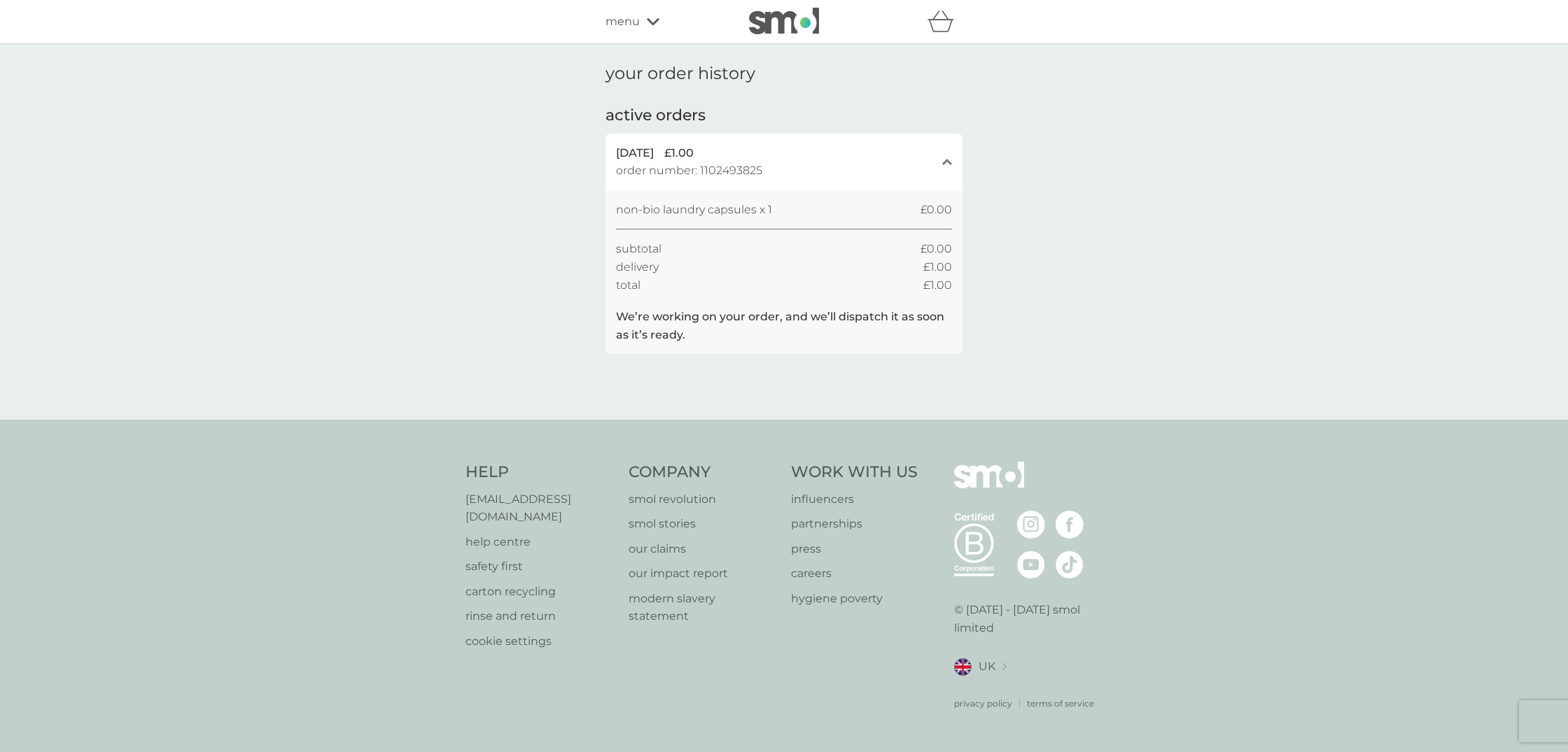
click at [641, 19] on div "menu" at bounding box center [665, 22] width 119 height 19
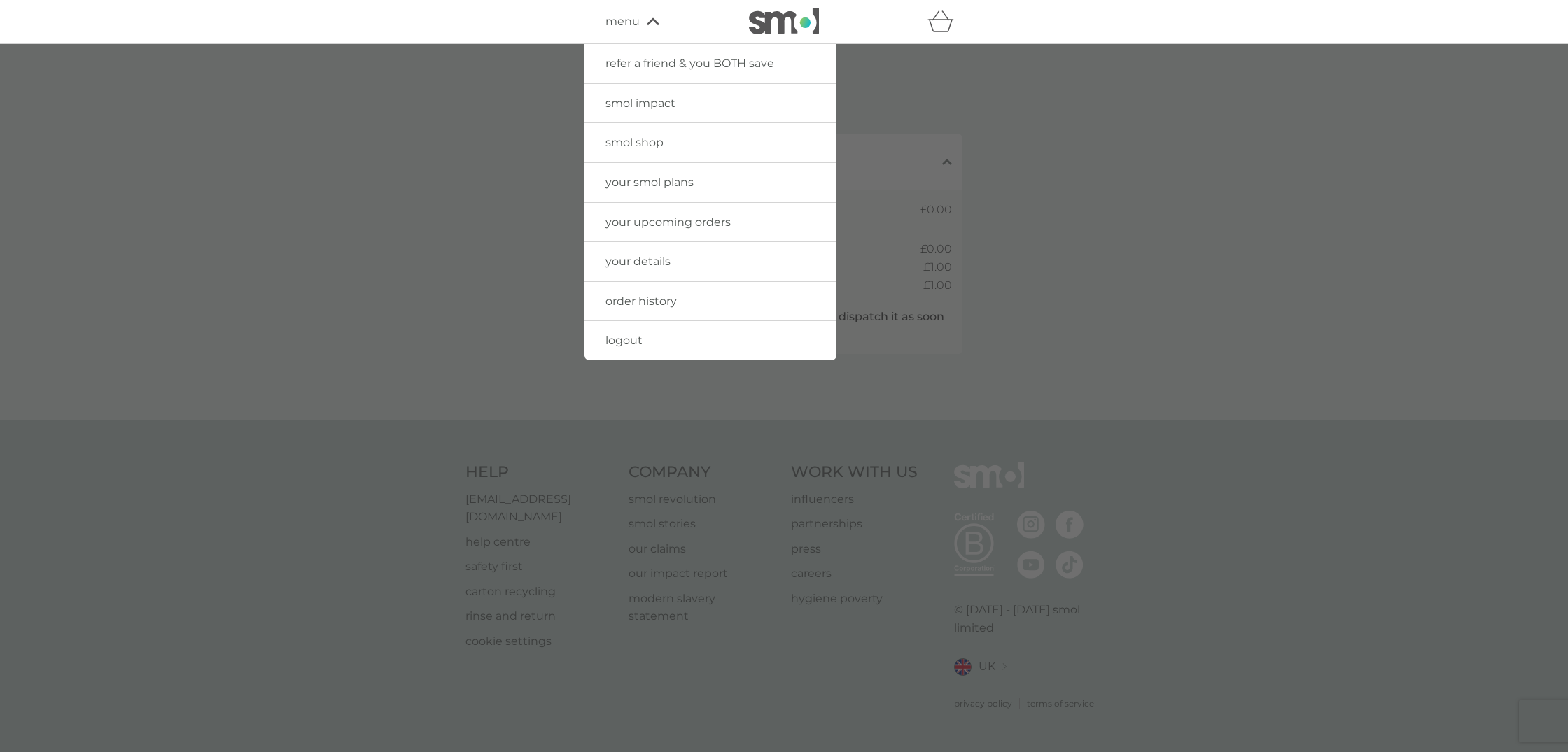
click at [699, 248] on link "your details" at bounding box center [710, 261] width 252 height 39
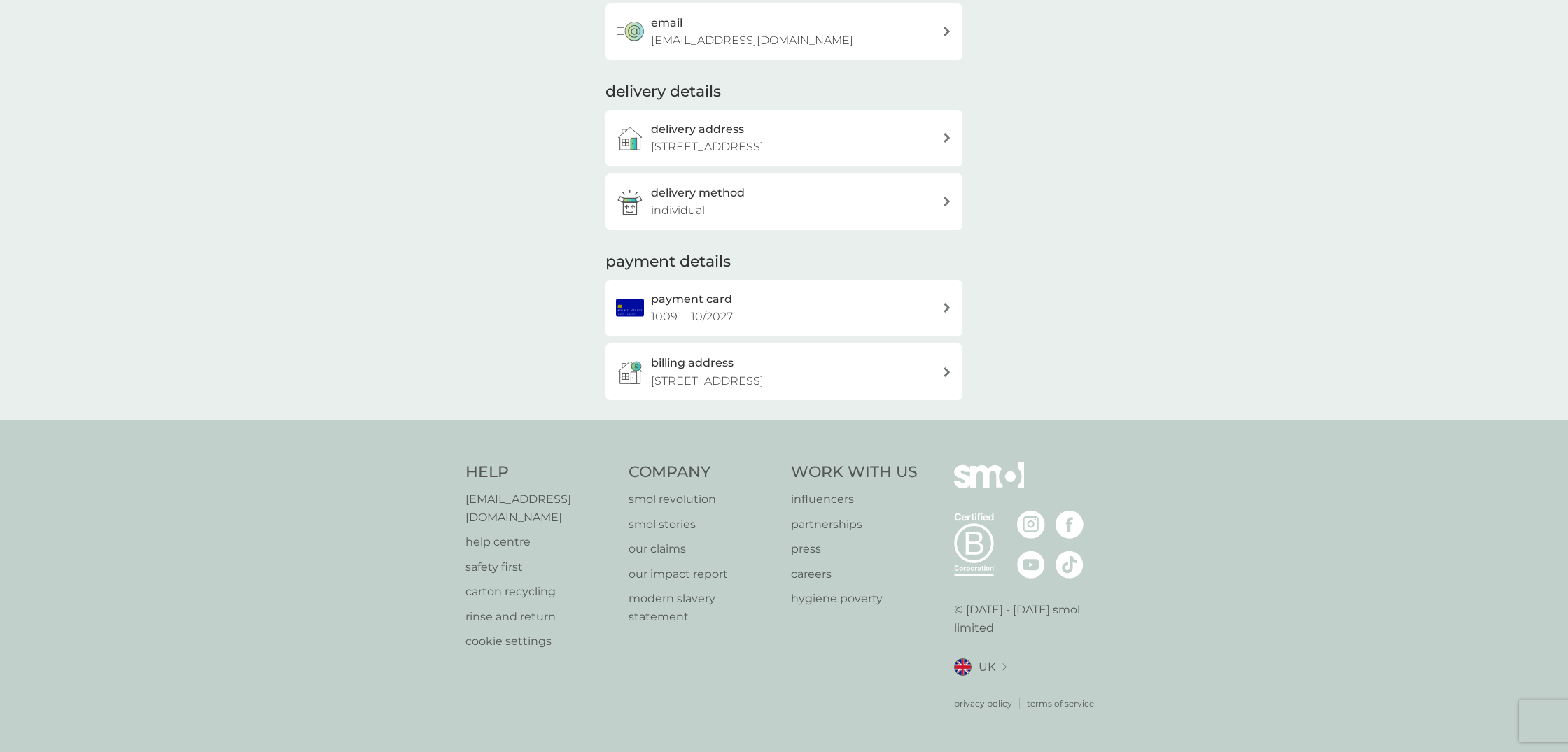
scroll to position [140, 0]
click at [504, 541] on p "help centre" at bounding box center [540, 543] width 149 height 19
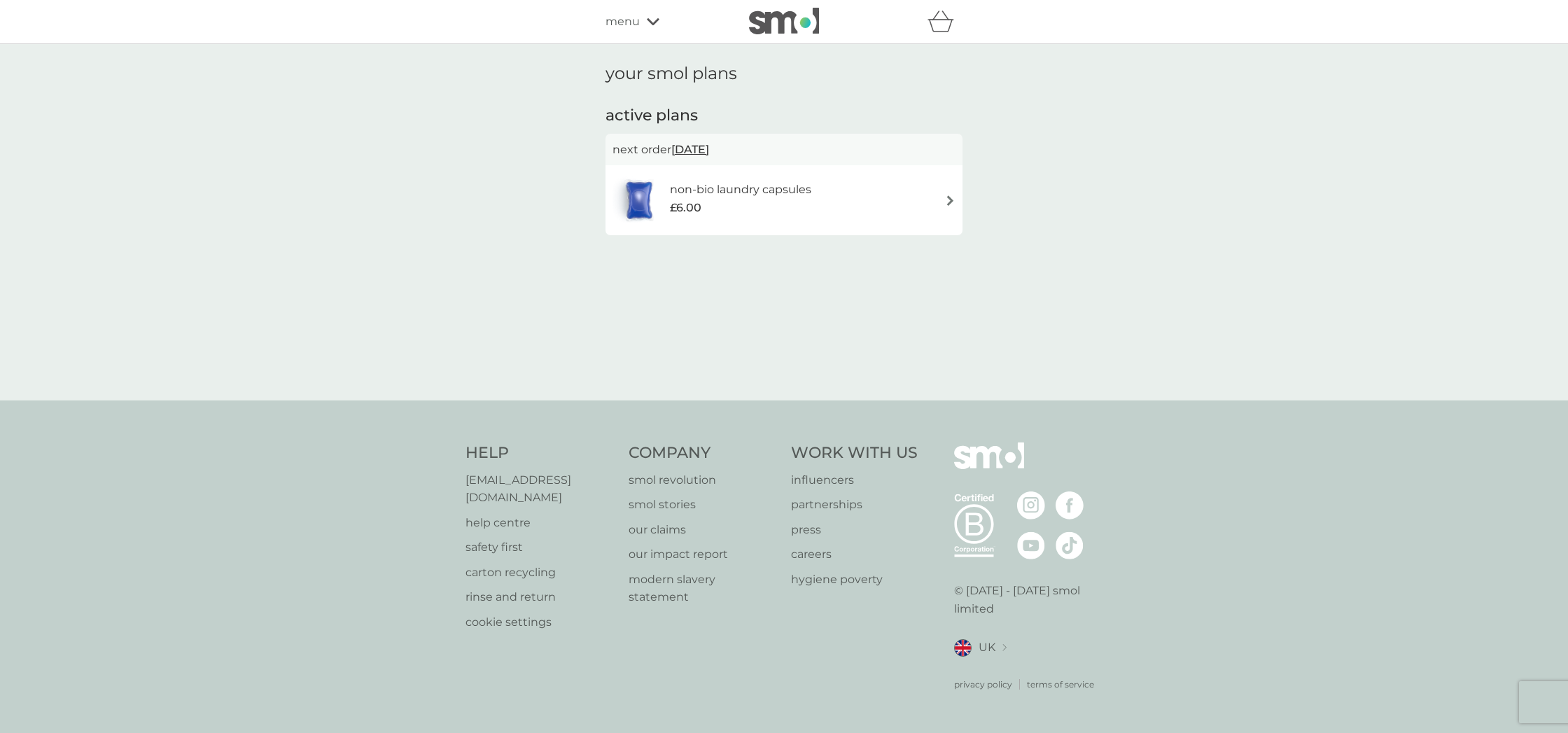
click at [823, 184] on div "non-bio laundry capsules £6.00" at bounding box center [747, 200] width 156 height 39
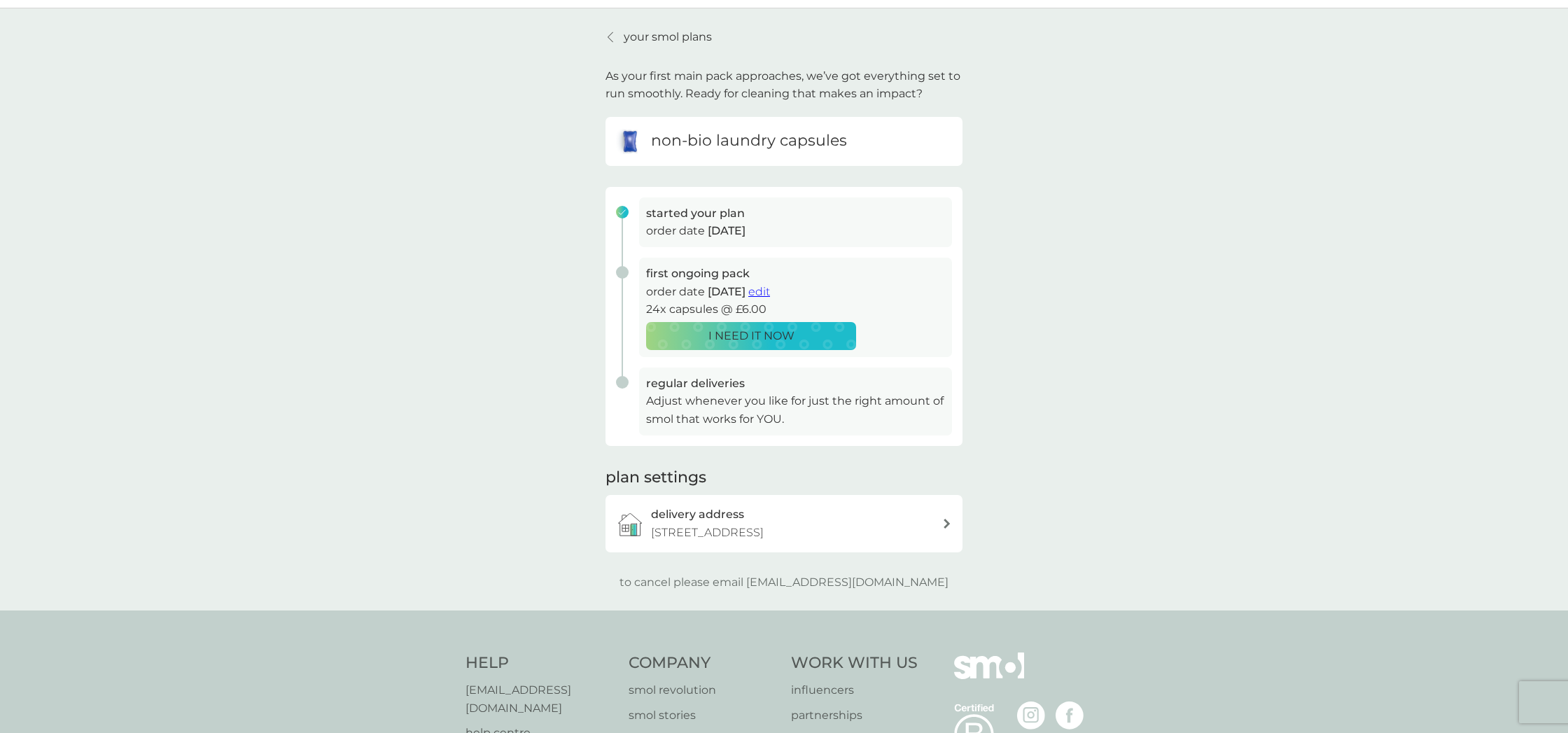
scroll to position [41, 0]
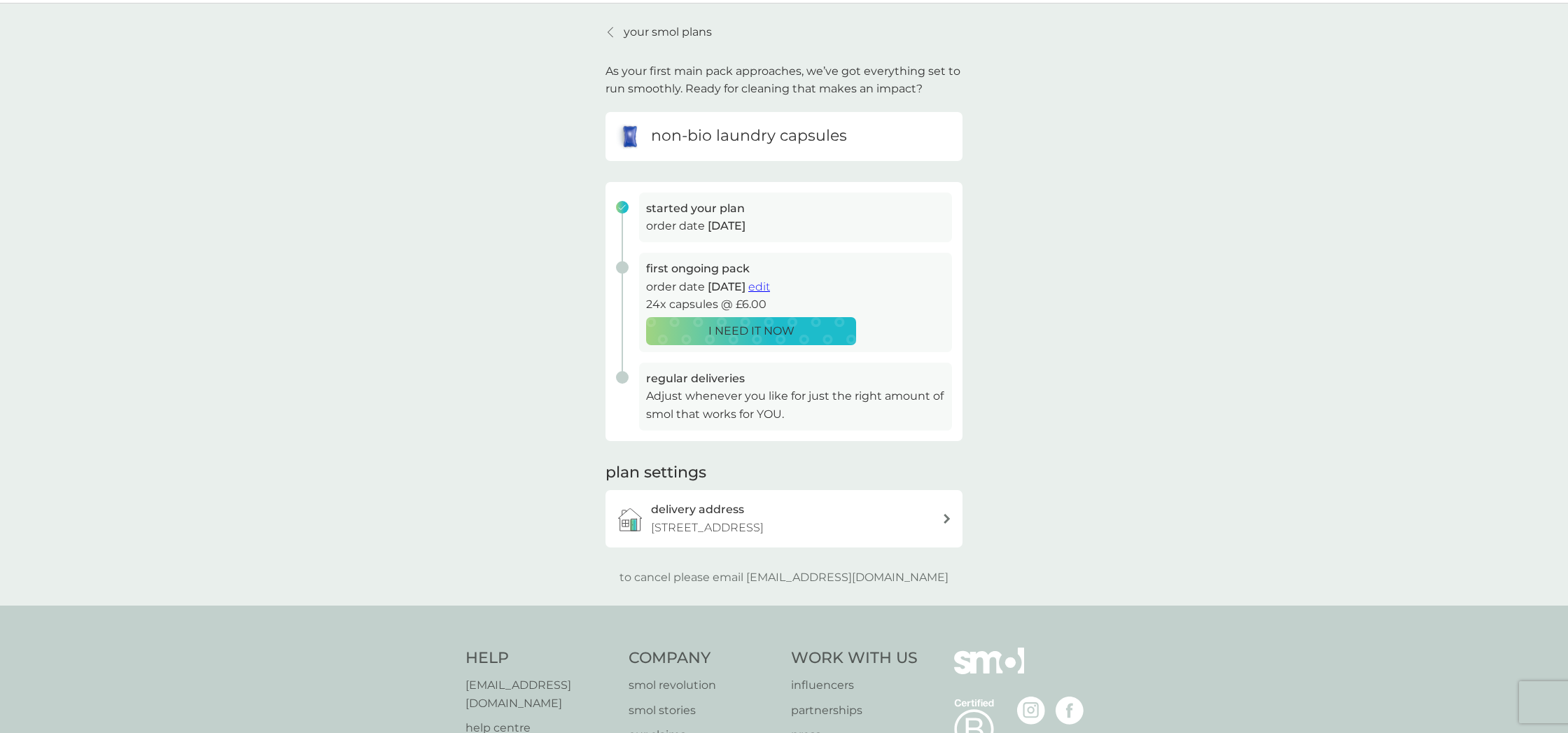
click at [770, 283] on span "edit" at bounding box center [759, 286] width 21 height 13
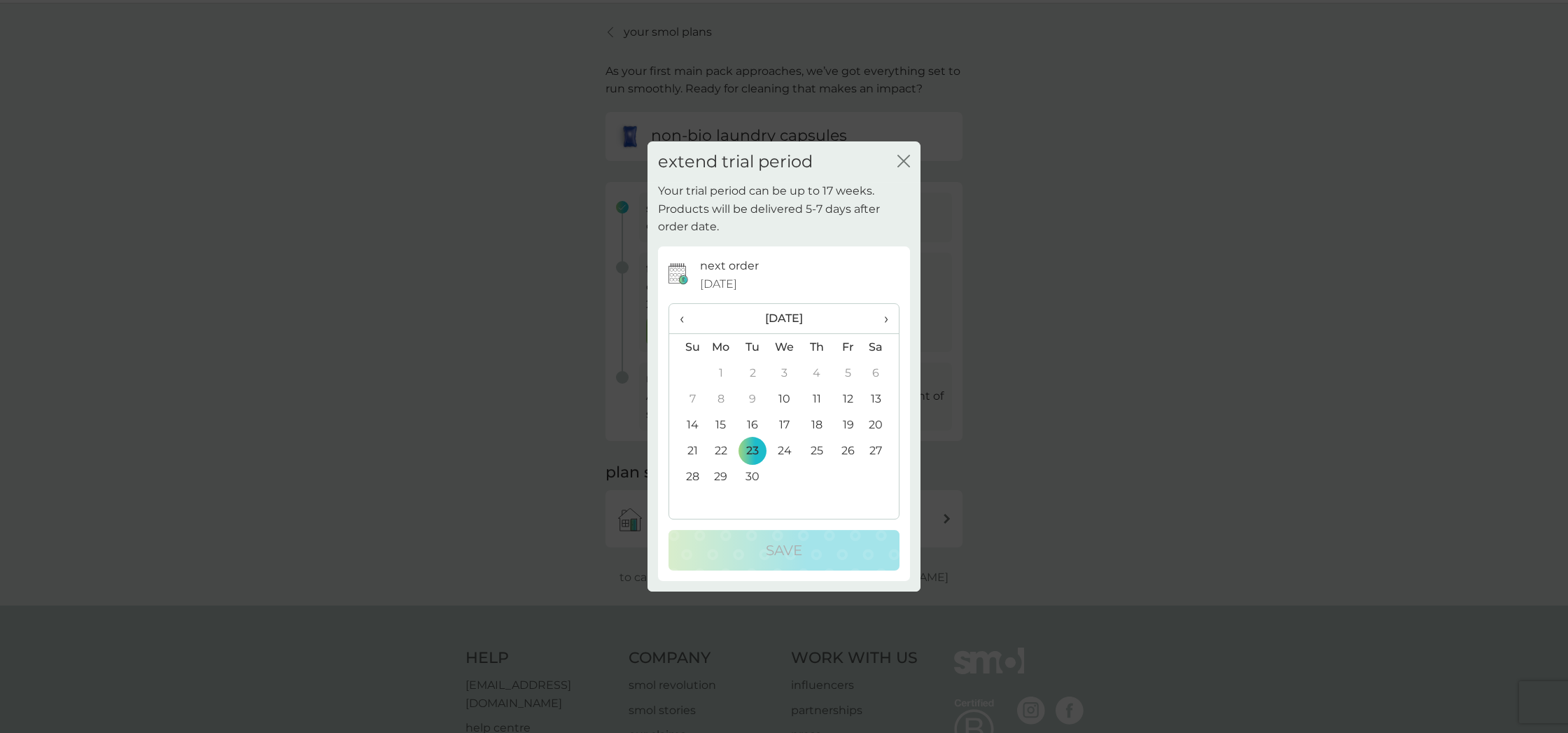
click at [885, 317] on span "›" at bounding box center [881, 319] width 14 height 30
click at [816, 477] on td "30" at bounding box center [817, 476] width 31 height 26
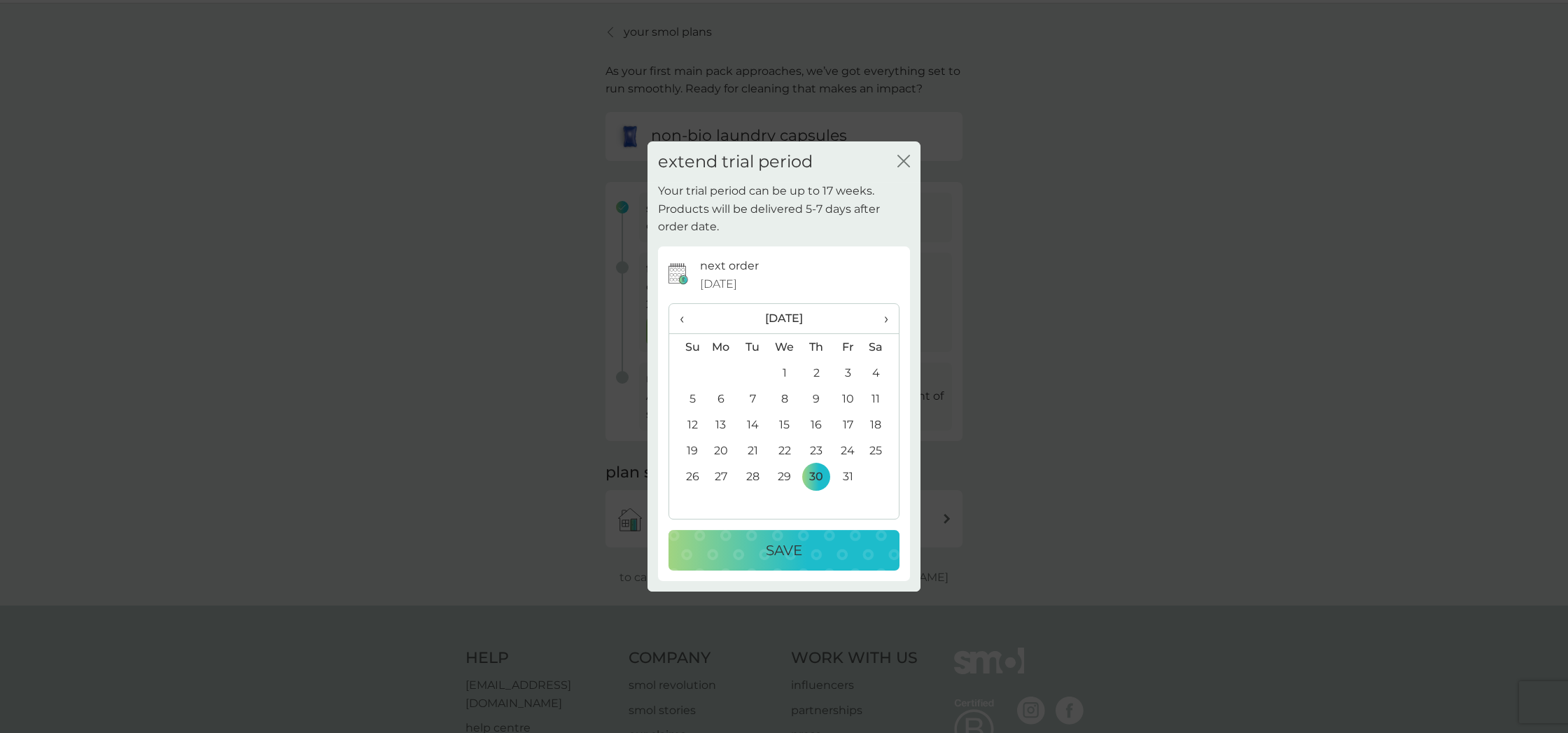
click at [781, 555] on p "Save" at bounding box center [784, 550] width 36 height 22
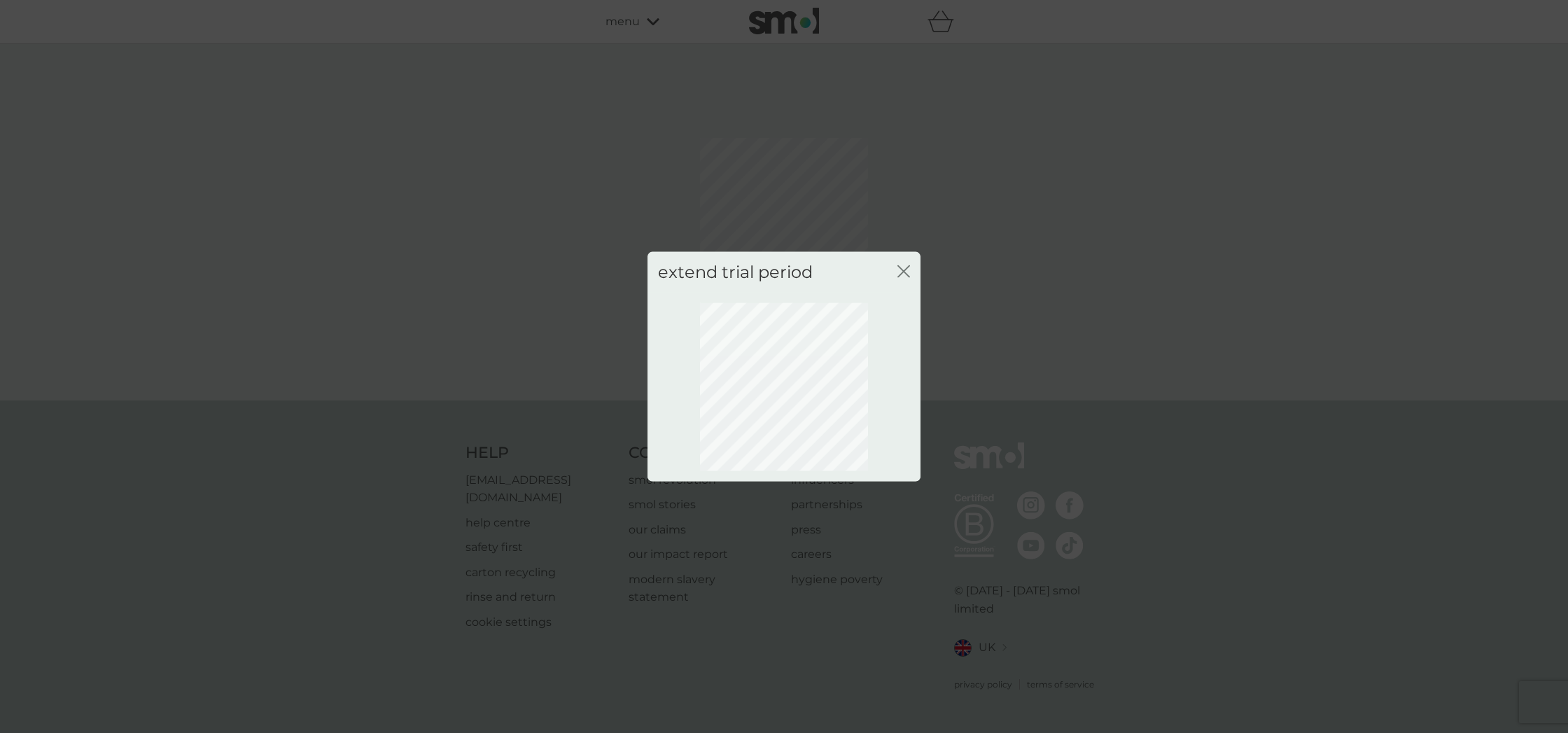
scroll to position [0, 0]
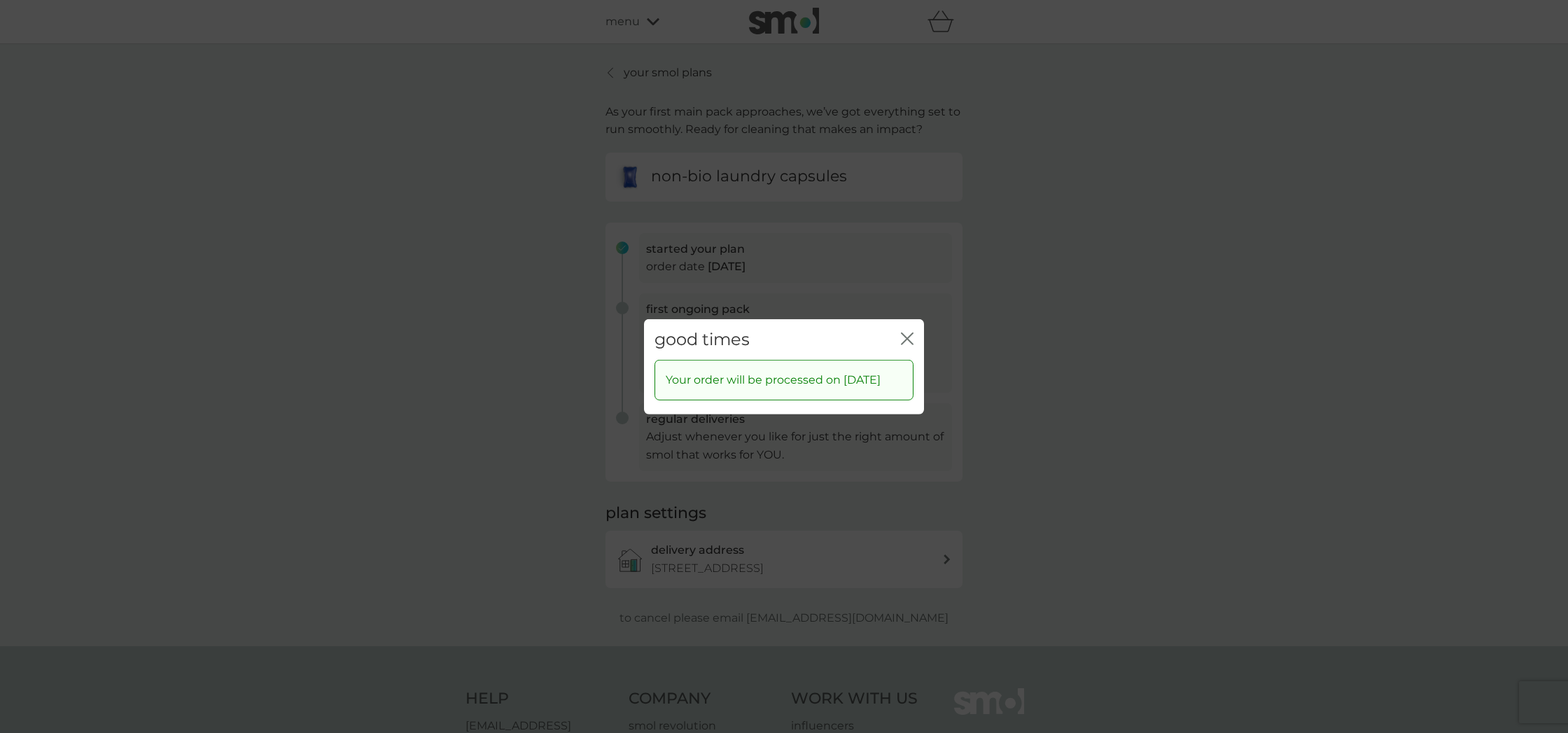
click at [904, 332] on icon "close" at bounding box center [908, 338] width 13 height 13
